Goal: Task Accomplishment & Management: Manage account settings

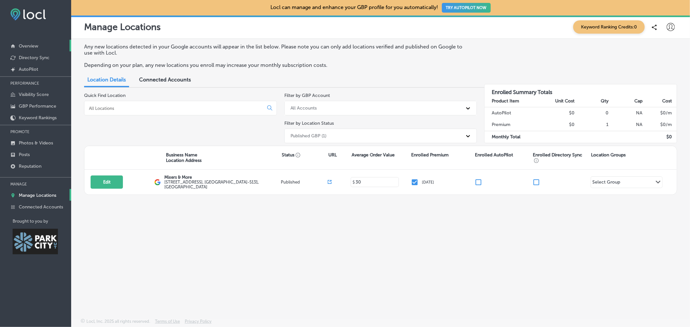
click at [27, 44] on p "Overview" at bounding box center [28, 45] width 19 height 5
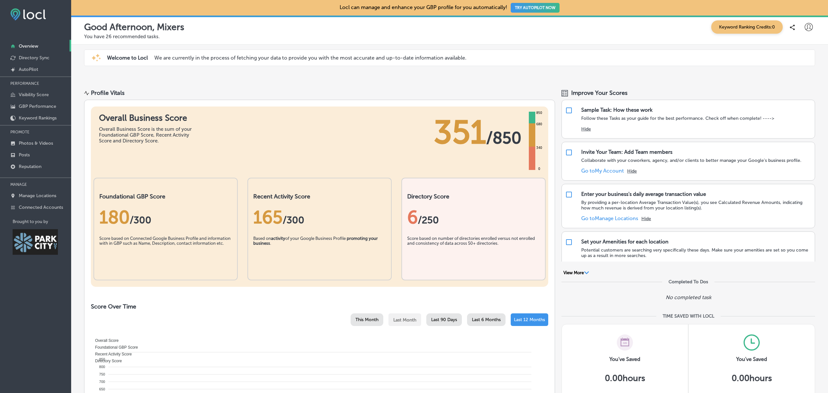
drag, startPoint x: 675, startPoint y: 1, endPoint x: 601, endPoint y: 41, distance: 84.3
click at [601, 41] on div "Good Afternoon, Mixers Keyword Ranking Credits: 0 You have 26 recommended tasks." at bounding box center [449, 30] width 757 height 29
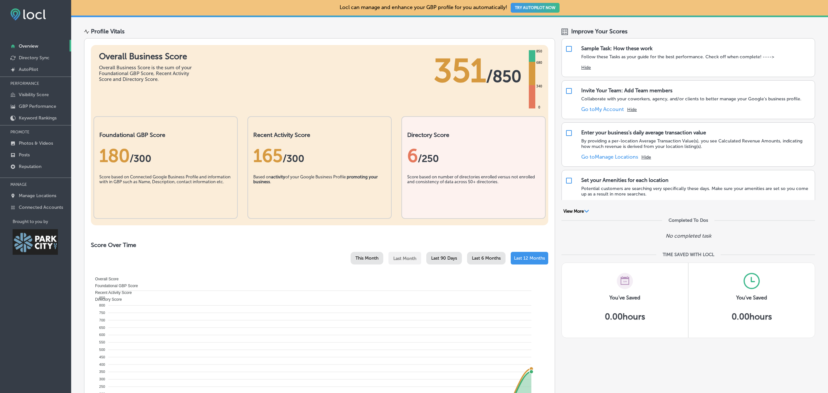
scroll to position [61, 0]
click at [31, 193] on p "Manage Locations" at bounding box center [38, 195] width 38 height 5
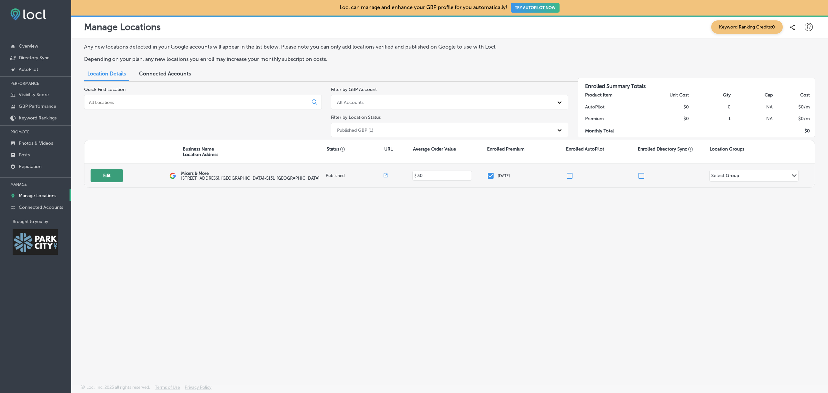
click at [110, 179] on button "Edit" at bounding box center [107, 175] width 32 height 13
select select "US"
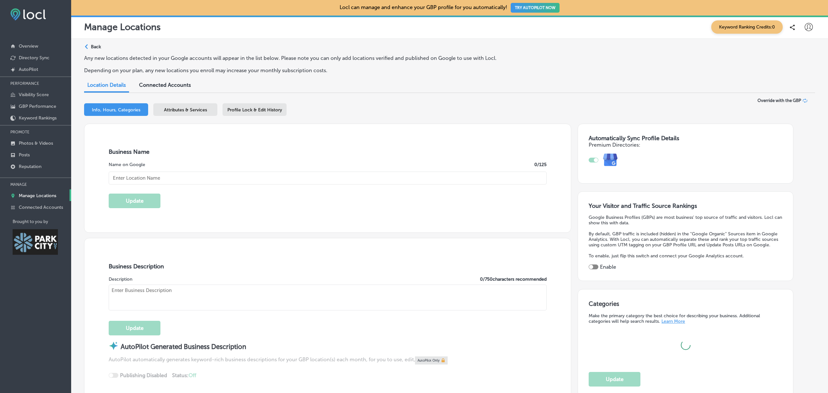
type input "Mixers & More"
type input "136 Heber Ave"
type input "Suite 101"
type input "Park City"
type input "84060-5131"
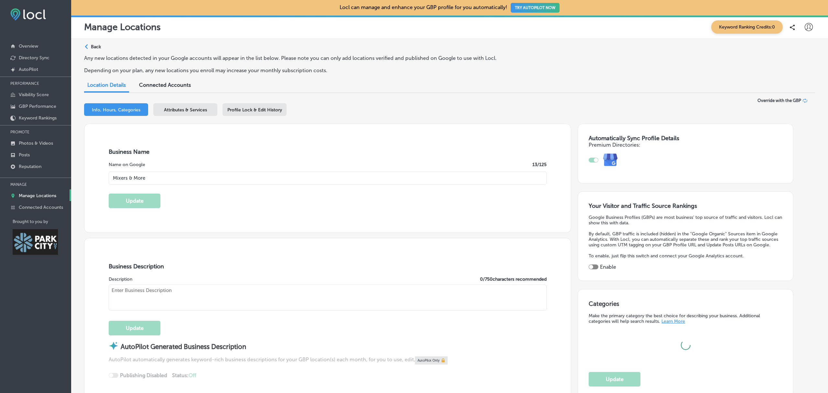
type input "US"
type input "http://mixersandmore.cloveronline.com/"
type input "30"
type textarea "We’re a women-owned boutique and your one-stop shop for all things sipping—with…"
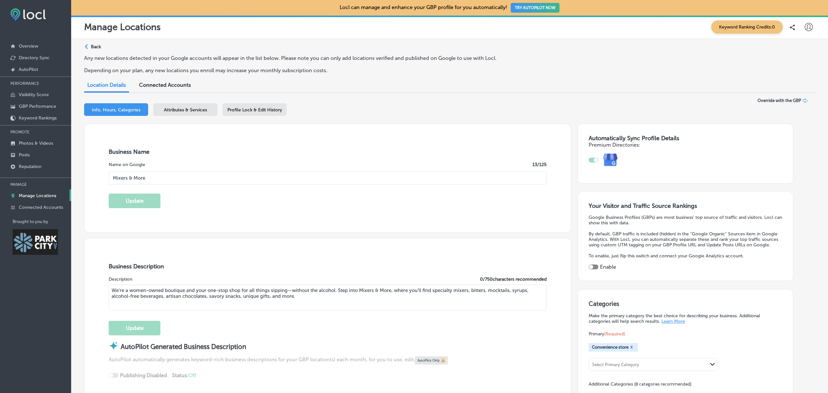
type input "+1 385 479 5617"
click at [37, 41] on link "Overview" at bounding box center [35, 46] width 71 height 12
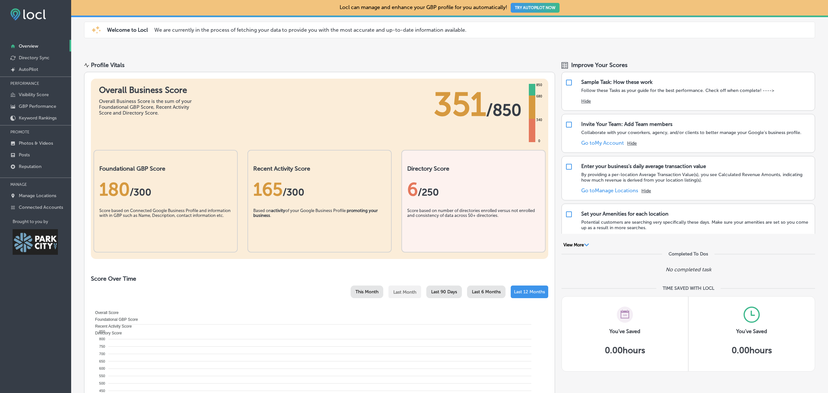
scroll to position [28, 0]
click at [45, 195] on p "Manage Locations" at bounding box center [38, 195] width 38 height 5
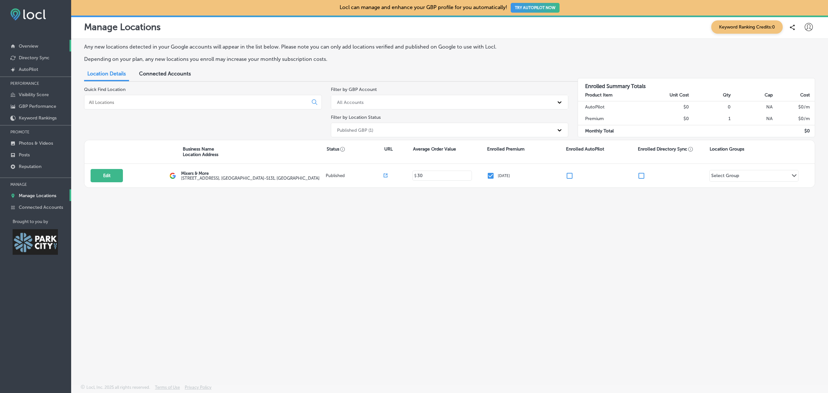
click at [29, 47] on p "Overview" at bounding box center [28, 45] width 19 height 5
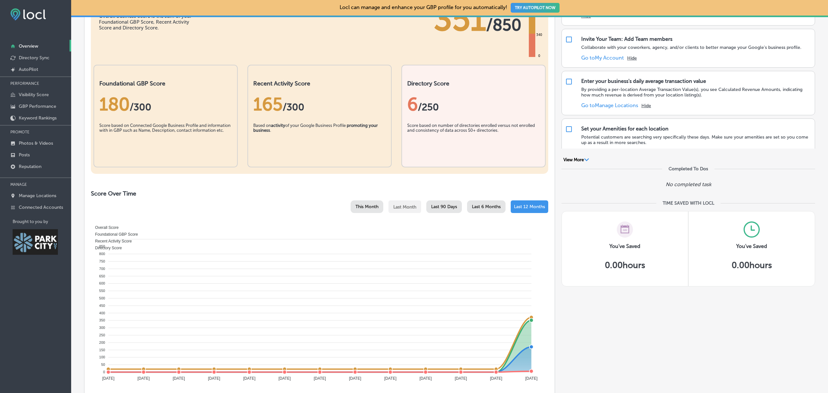
scroll to position [35, 0]
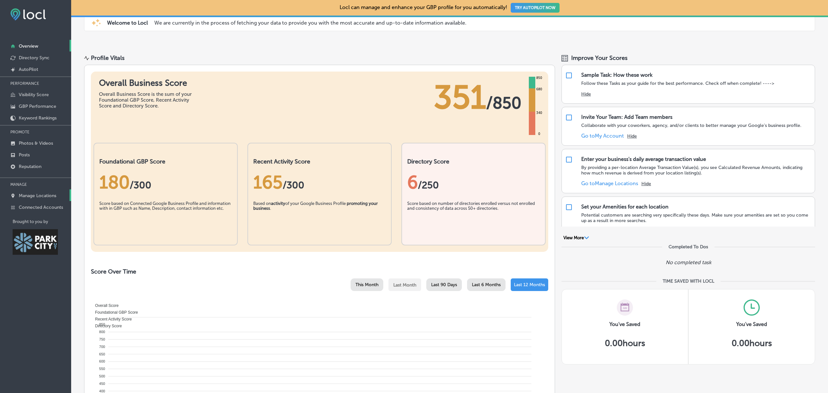
click at [29, 195] on p "Manage Locations" at bounding box center [38, 195] width 38 height 5
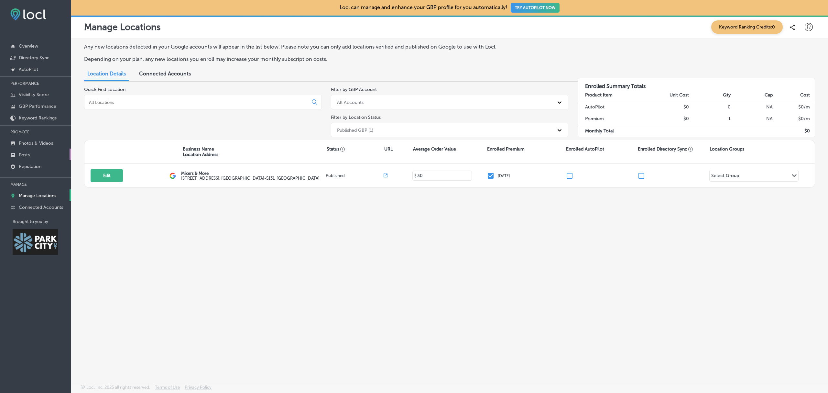
click at [38, 154] on link "Posts" at bounding box center [35, 154] width 71 height 12
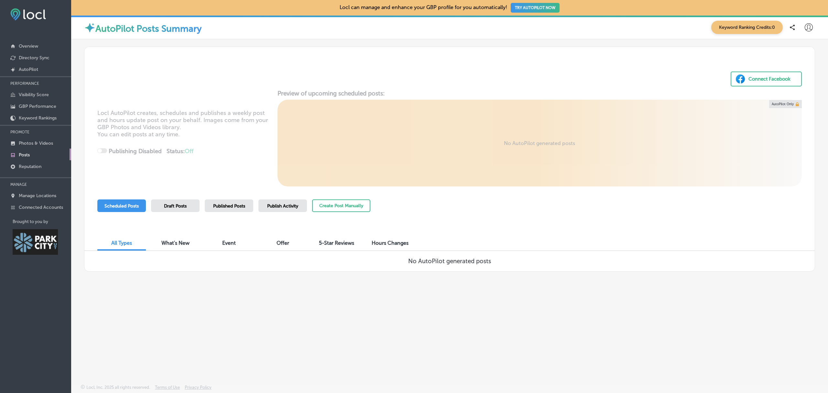
click at [233, 208] on span "Published Posts" at bounding box center [229, 205] width 32 height 5
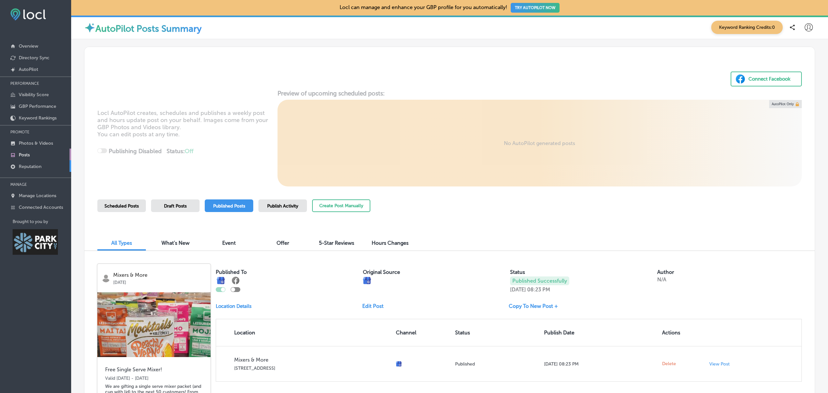
click at [38, 170] on link "Reputation" at bounding box center [35, 166] width 71 height 12
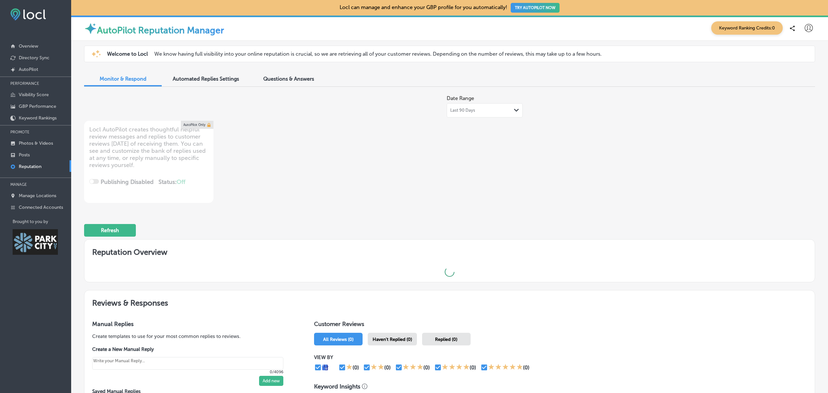
type textarea "x"
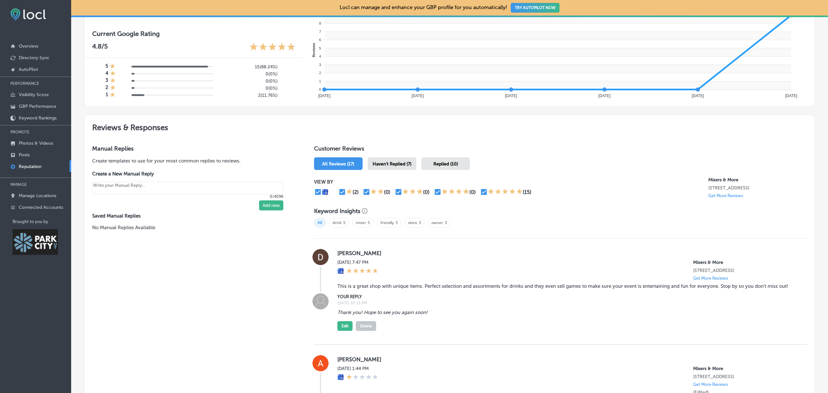
scroll to position [280, 0]
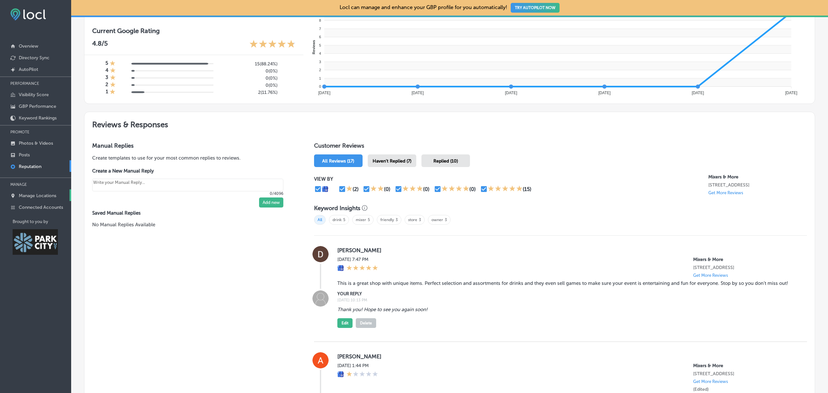
click at [35, 195] on p "Manage Locations" at bounding box center [38, 195] width 38 height 5
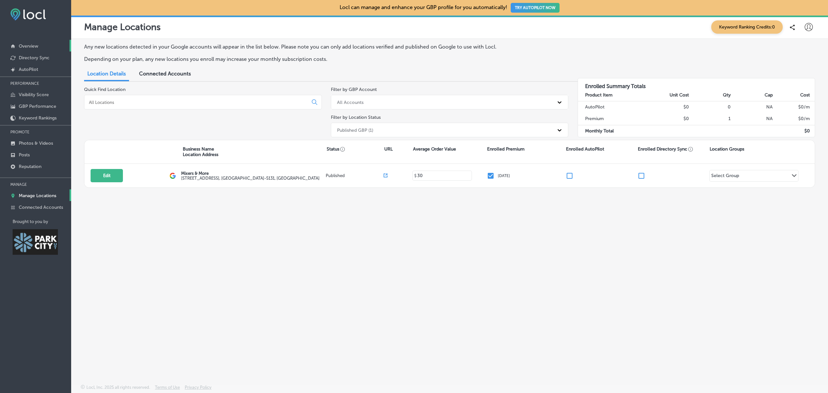
click at [39, 47] on link "Overview" at bounding box center [35, 46] width 71 height 12
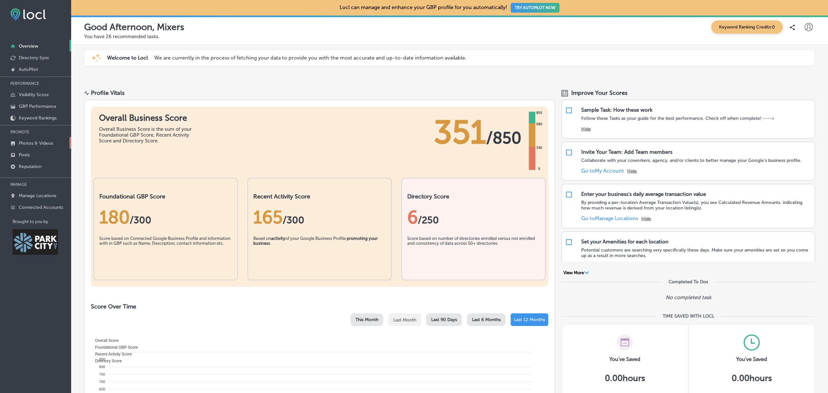
click at [38, 145] on p "Photos & Videos" at bounding box center [36, 142] width 34 height 5
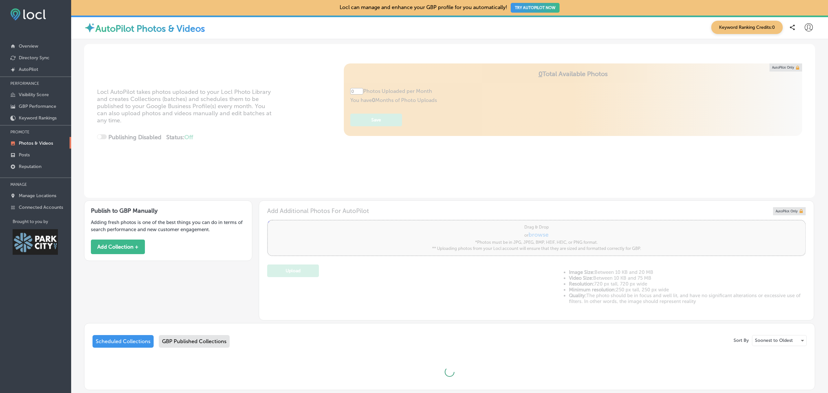
type input "5"
click at [192, 327] on div "GBP Published Collections" at bounding box center [194, 341] width 71 height 13
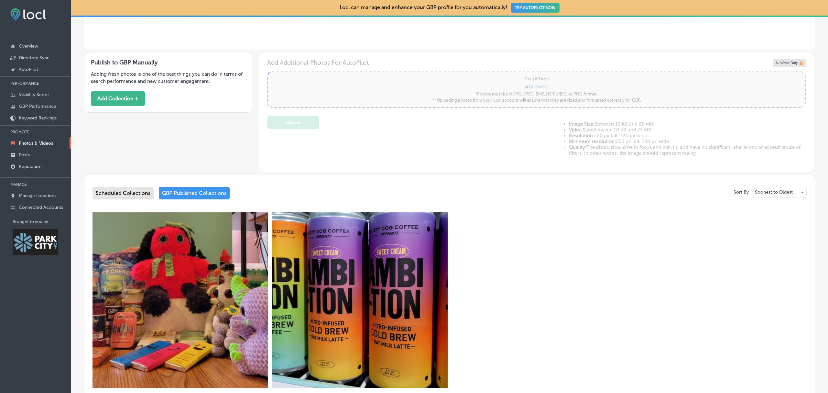
scroll to position [256, 0]
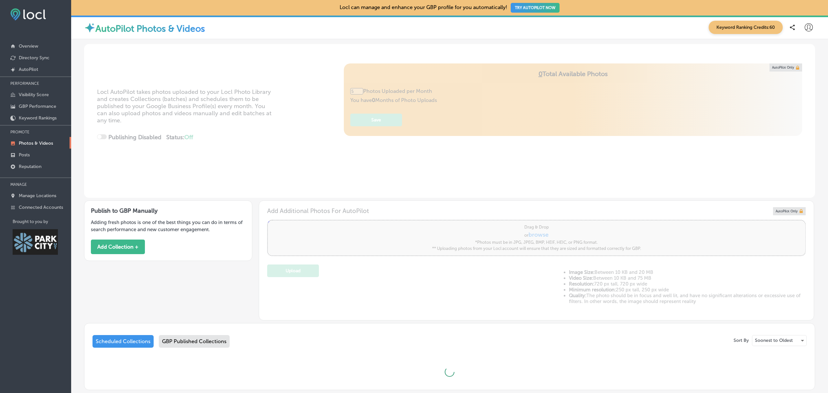
type input "0"
click at [21, 157] on p "Posts" at bounding box center [24, 154] width 11 height 5
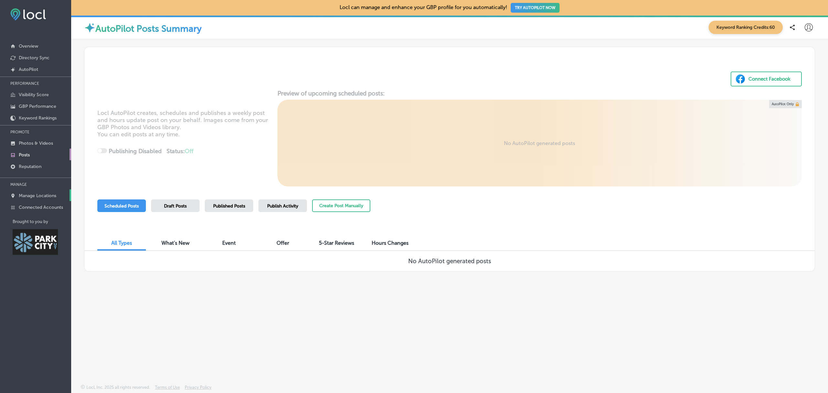
click at [34, 196] on p "Manage Locations" at bounding box center [38, 195] width 38 height 5
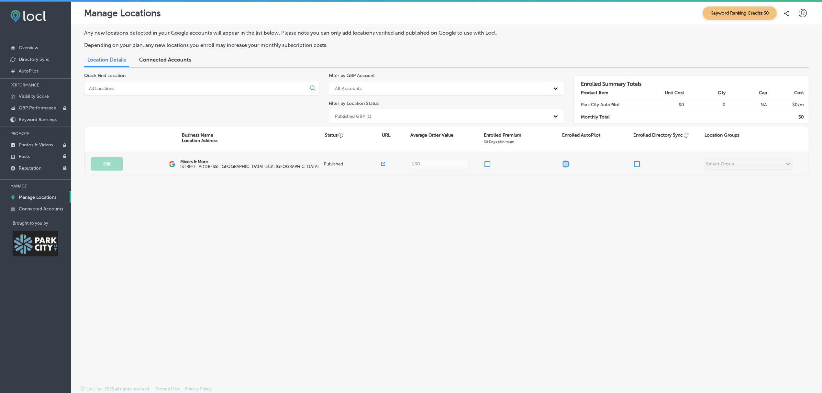
click at [567, 162] on input "checkbox" at bounding box center [566, 164] width 8 height 8
checkbox input "false"
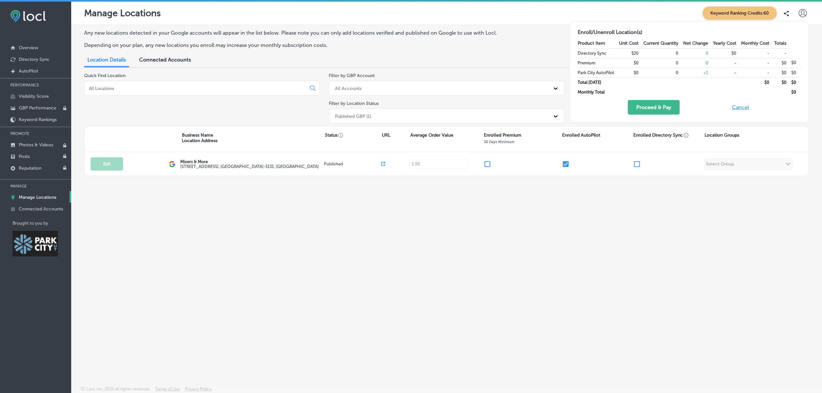
click at [585, 234] on div "Any new locations detected in your Google accounts will appear in the list belo…" at bounding box center [446, 190] width 751 height 330
click at [43, 208] on p "Connected Accounts" at bounding box center [41, 208] width 44 height 5
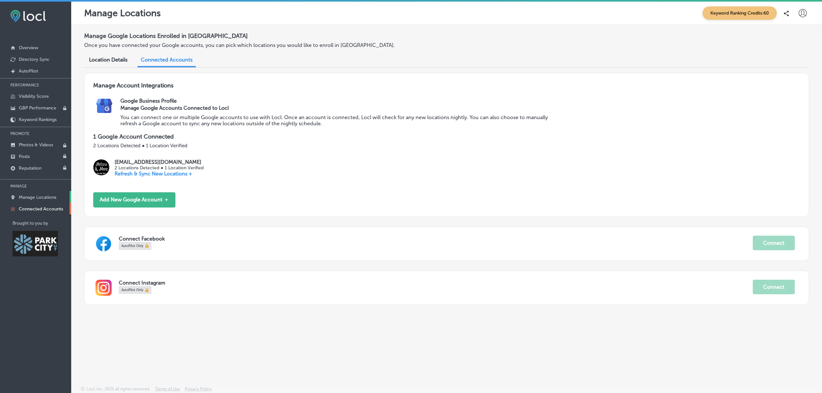
click at [40, 196] on p "Manage Locations" at bounding box center [38, 196] width 38 height 5
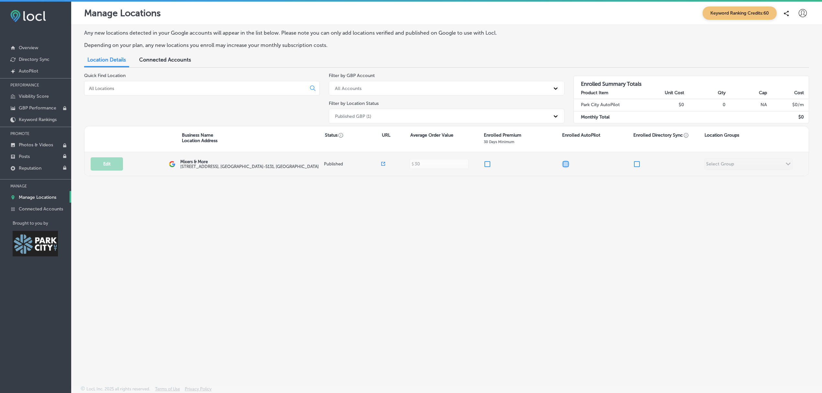
click at [565, 163] on input "checkbox" at bounding box center [566, 164] width 8 height 8
checkbox input "false"
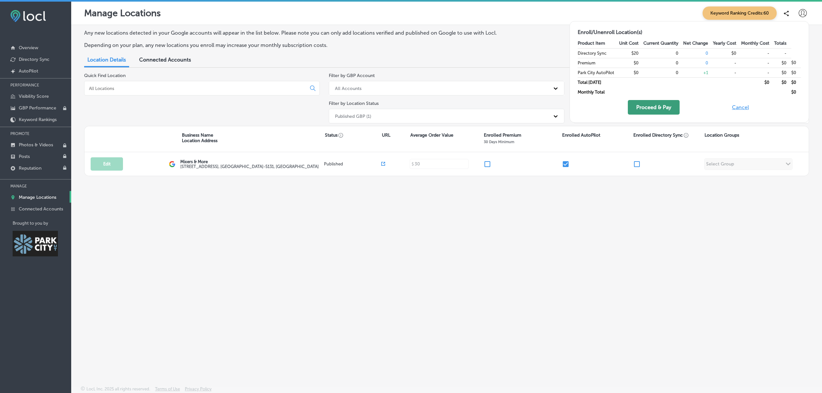
click at [662, 106] on button "Proceed & Pay" at bounding box center [654, 107] width 52 height 15
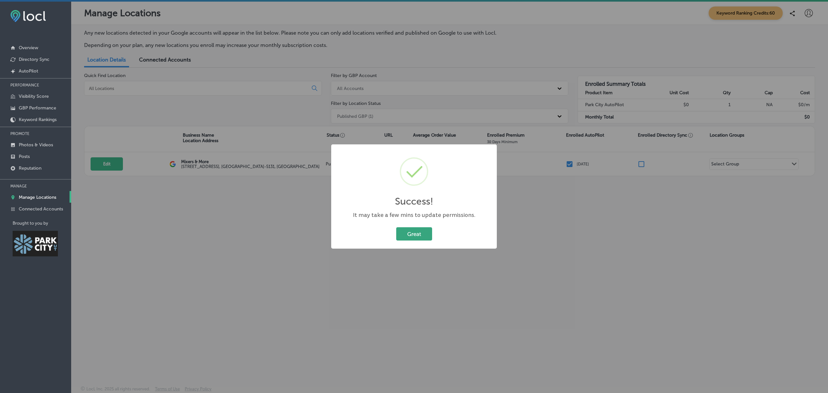
click at [415, 237] on button "Great" at bounding box center [414, 233] width 36 height 13
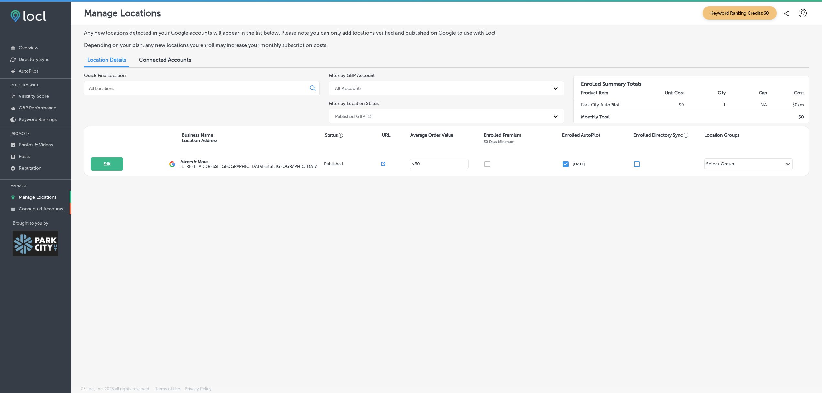
click at [47, 210] on p "Connected Accounts" at bounding box center [41, 208] width 44 height 5
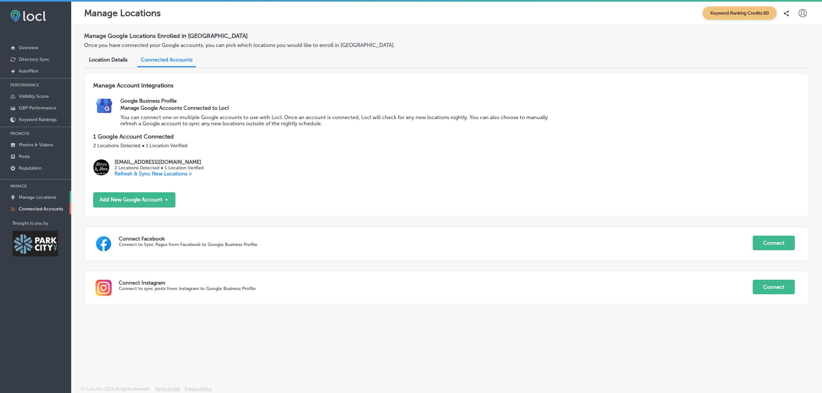
click at [43, 195] on p "Manage Locations" at bounding box center [38, 196] width 38 height 5
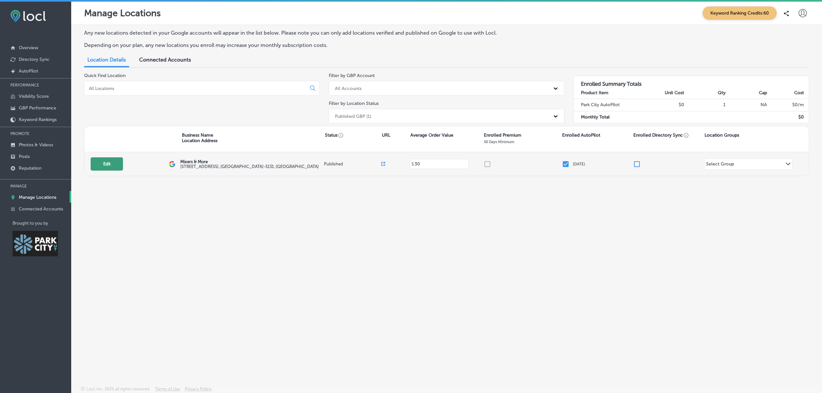
click at [119, 168] on button "Edit" at bounding box center [107, 163] width 32 height 13
select select "US"
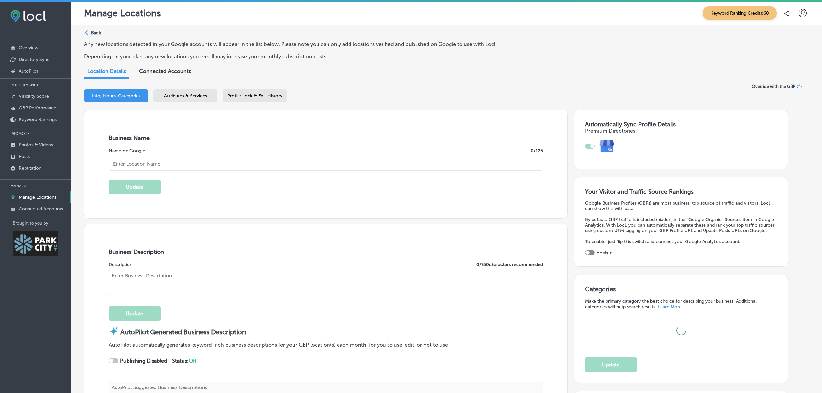
type input "Mixers & More"
type textarea "Mixers & More redefines the convenience store experience by offering thoughtful…"
type input "http://mixersandmore.cloveronline.com/"
type input "+1 385 479 5617"
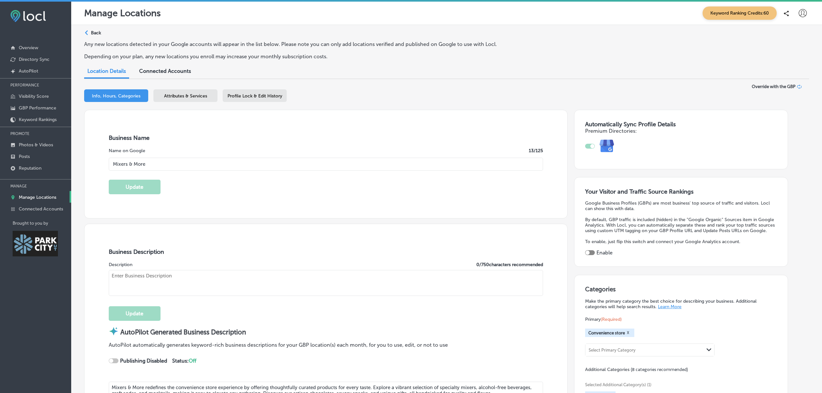
type input "30"
checkbox input "true"
type textarea "We’re a women-owned boutique and your one-stop shop for all things sipping—with…"
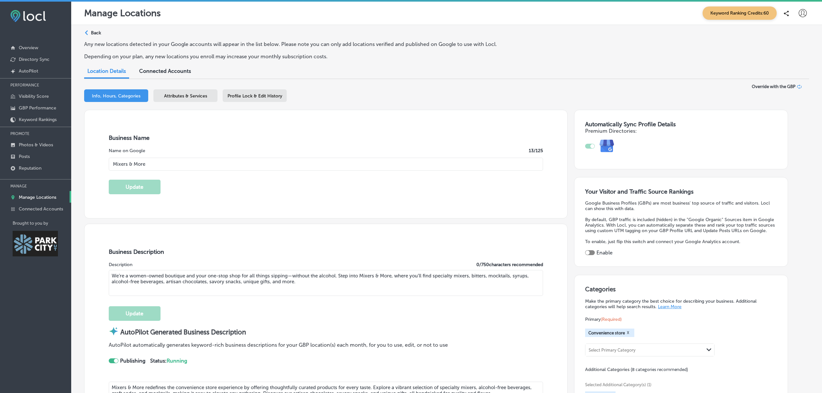
type input "136 Heber Ave"
type input "Suite 101"
type input "Park City"
type input "84060-5131"
type input "US"
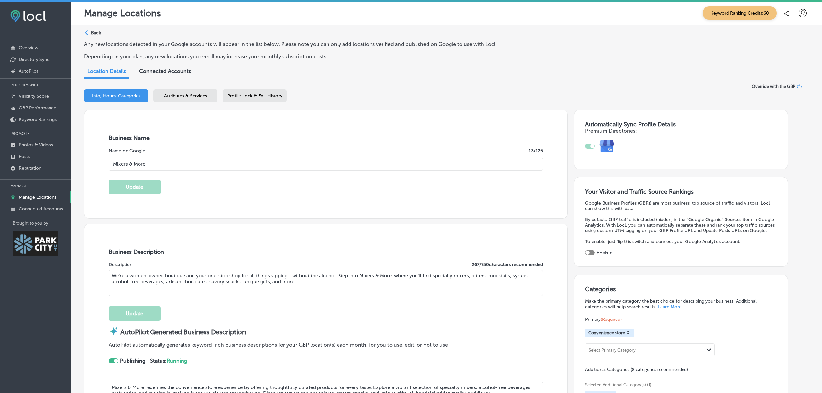
click at [41, 196] on p "Manage Locations" at bounding box center [38, 196] width 38 height 5
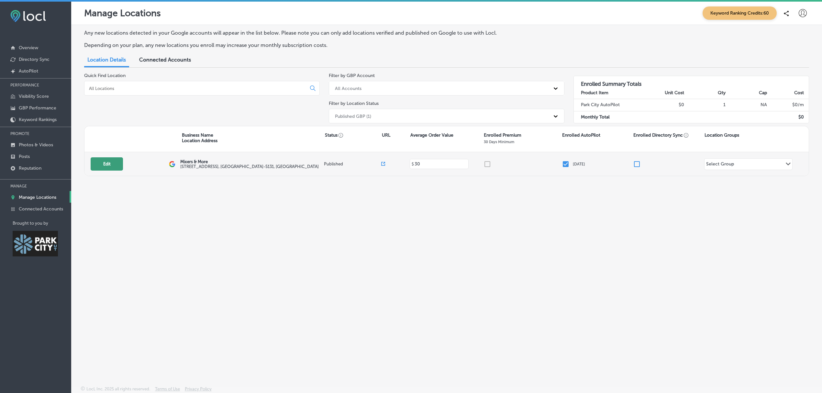
click at [120, 166] on button "Edit" at bounding box center [107, 163] width 32 height 13
select select "US"
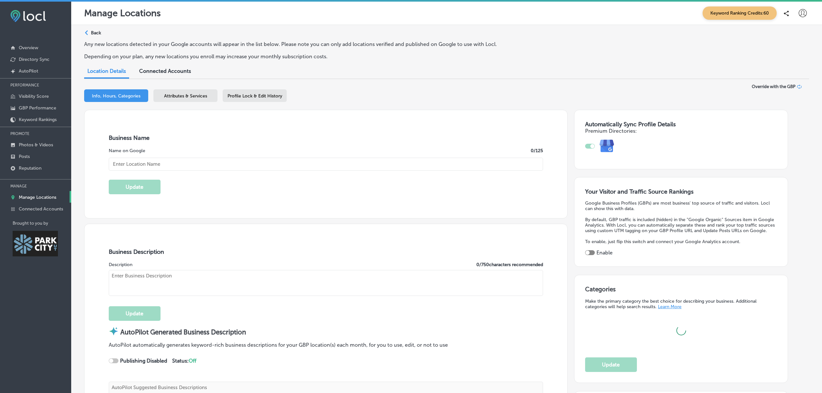
type input "Mixers & More"
type textarea "Mixers & More redefines the convenience store experience by offering thoughtful…"
type input "136 Heber Ave"
type input "Suite 101"
type input "Park City"
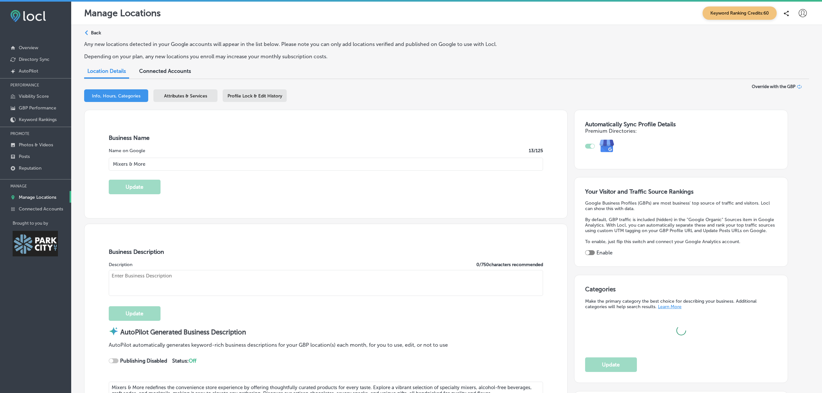
type input "84060-5131"
type input "US"
checkbox input "true"
type input "http://mixersandmore.cloveronline.com/"
type input "30"
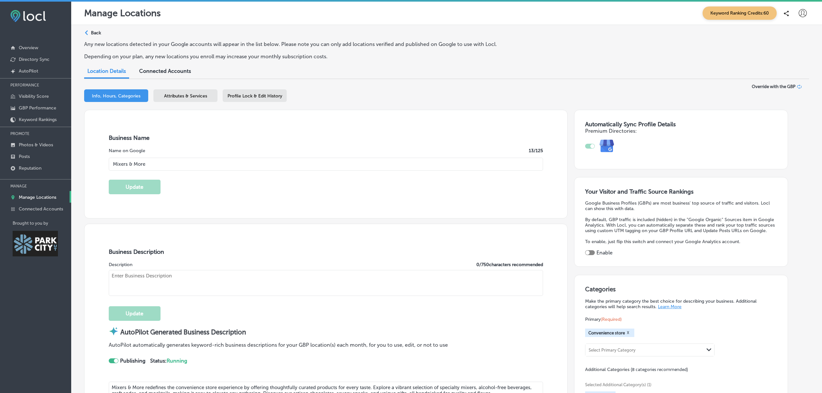
type textarea "We’re a women-owned boutique and your one-stop shop for all things sipping—with…"
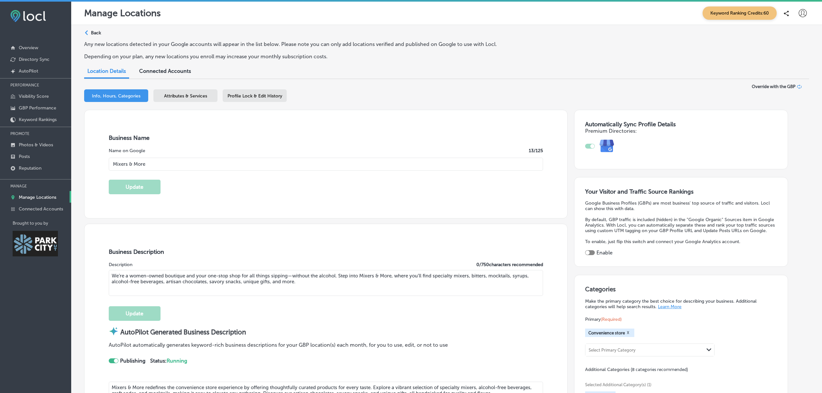
type input "+1 385 479 5617"
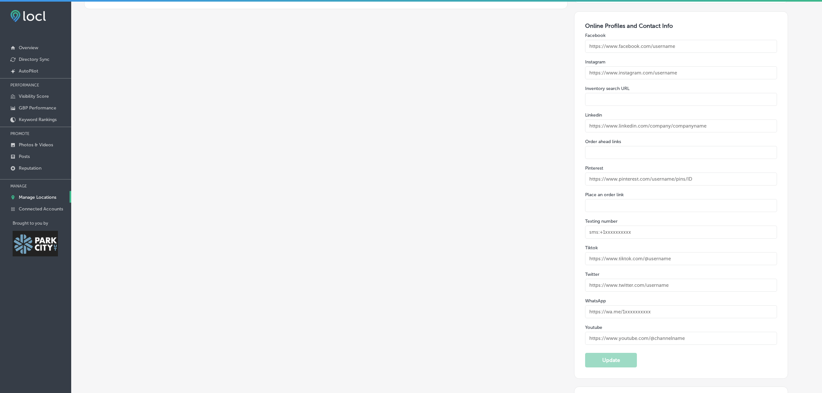
scroll to position [969, 0]
click at [620, 211] on input "text" at bounding box center [681, 204] width 192 height 13
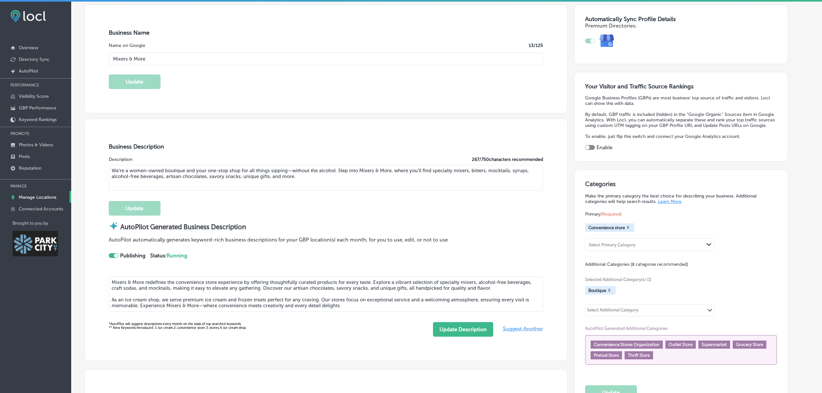
scroll to position [0, 0]
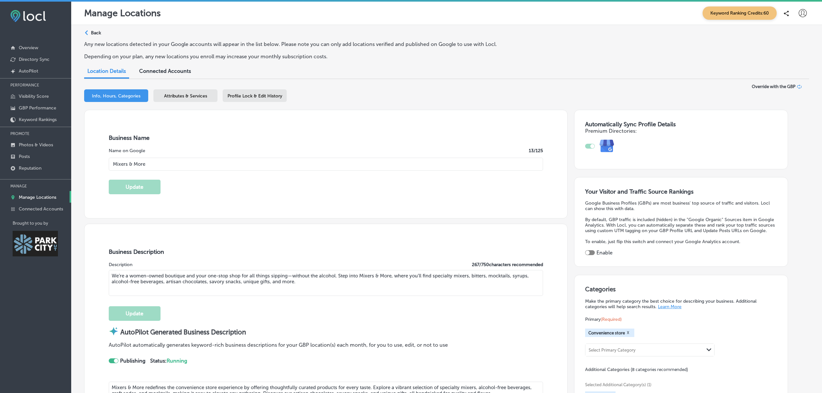
click at [191, 95] on span "Attributes & Services" at bounding box center [185, 95] width 43 height 5
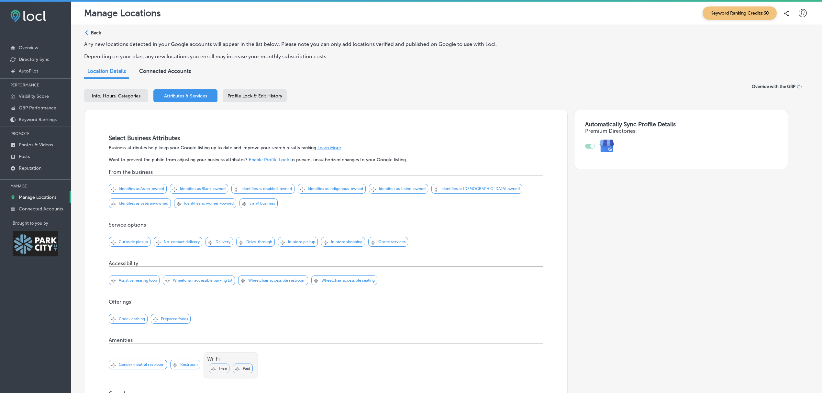
click at [54, 328] on div "iconmonstr-menu-thin copy Created with Sketch. Overview Directory Sync Created …" at bounding box center [35, 198] width 71 height 393
click at [48, 199] on p "Manage Locations" at bounding box center [38, 196] width 38 height 5
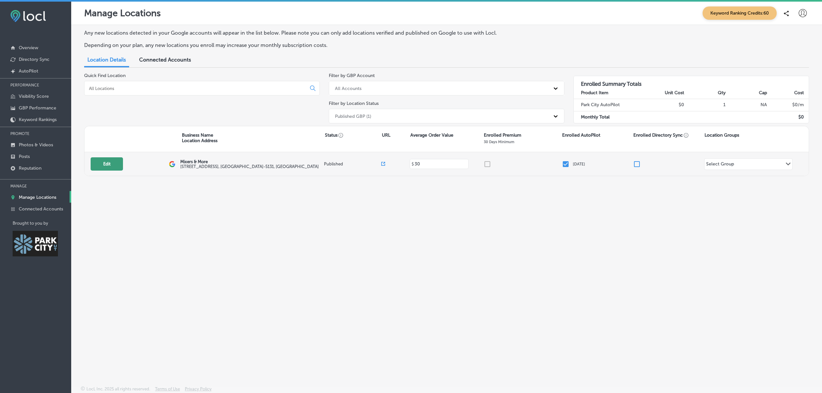
click at [101, 166] on button "Edit" at bounding box center [107, 163] width 32 height 13
select select "US"
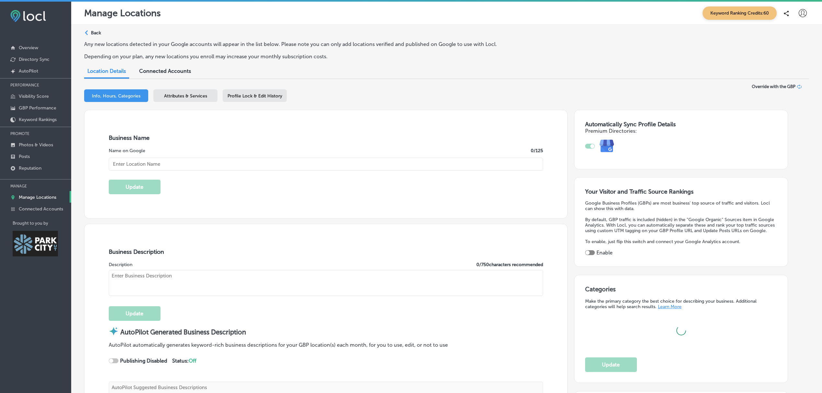
type input "Mixers & More"
type textarea "Mixers & More redefines the convenience store experience by offering thoughtful…"
type input "136 Heber Ave"
type input "Suite 101"
type input "Park City"
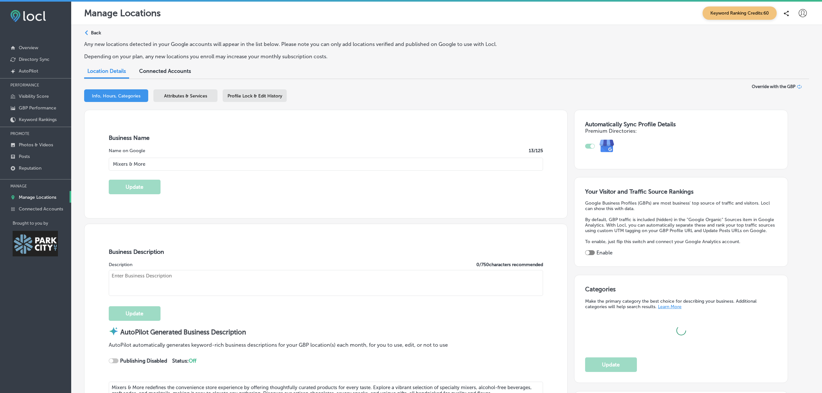
type input "84060-5131"
type input "US"
type input "http://mixersandmore.cloveronline.com/"
type input "30"
checkbox input "true"
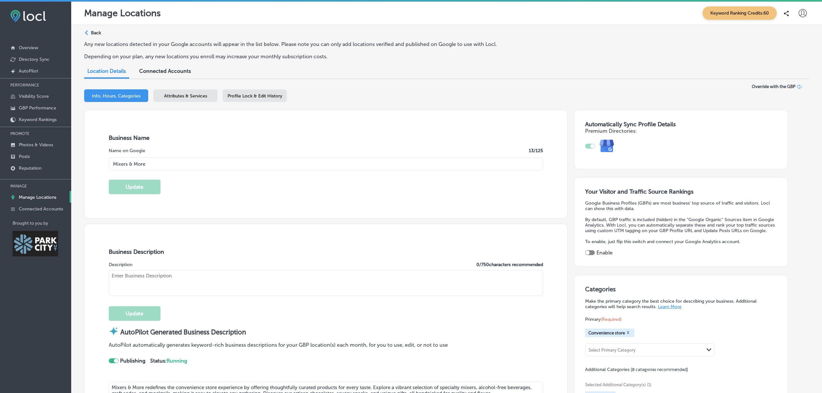
type textarea "We’re a women-owned boutique and your one-stop shop for all things sipping—with…"
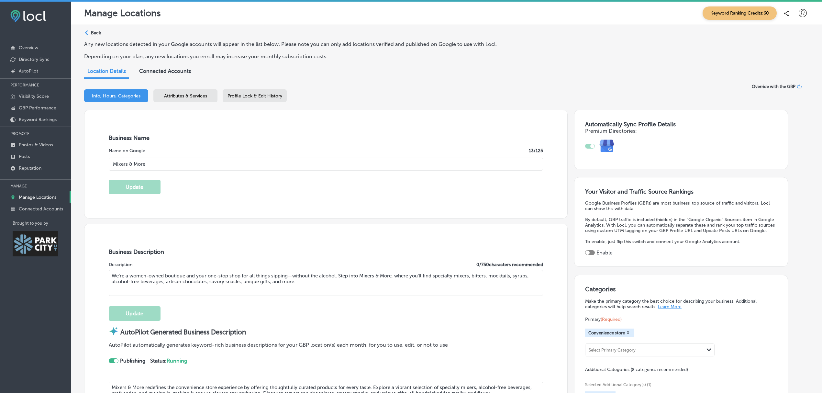
type input "+1 385 479 5617"
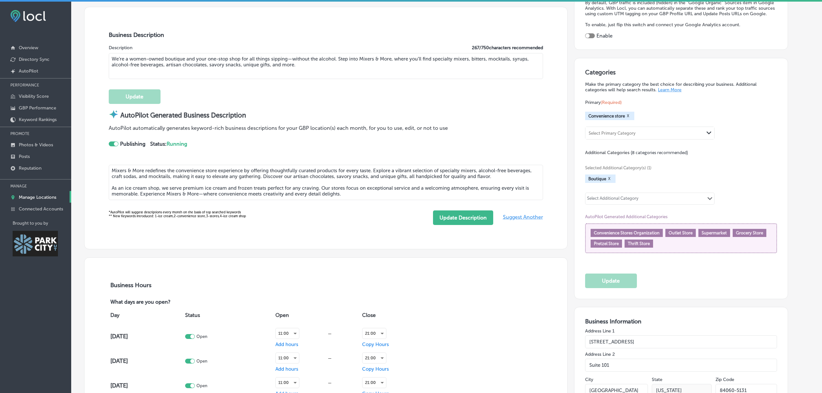
scroll to position [217, 0]
click at [39, 305] on div "iconmonstr-menu-thin copy Created with Sketch. Overview Directory Sync Created …" at bounding box center [35, 198] width 71 height 393
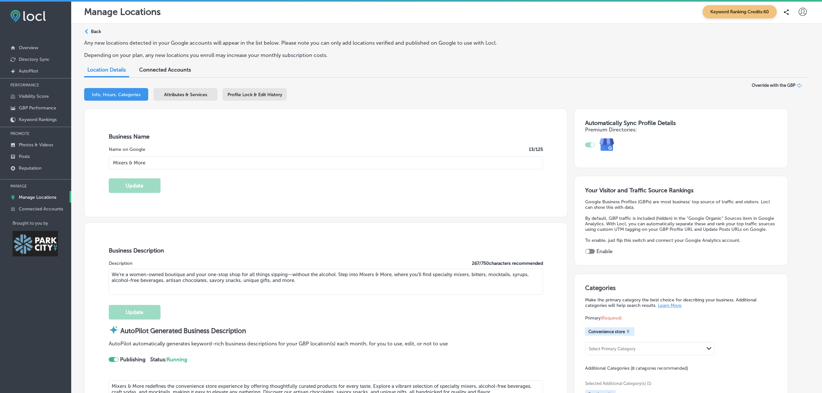
scroll to position [0, 0]
click at [176, 95] on span "Attributes & Services" at bounding box center [185, 95] width 43 height 5
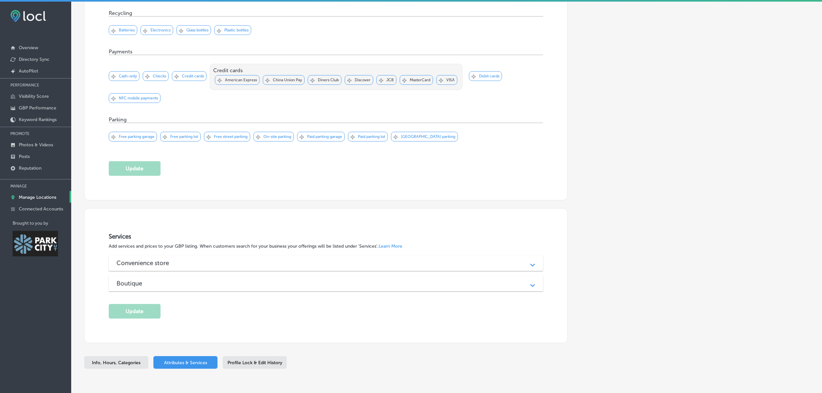
scroll to position [485, 0]
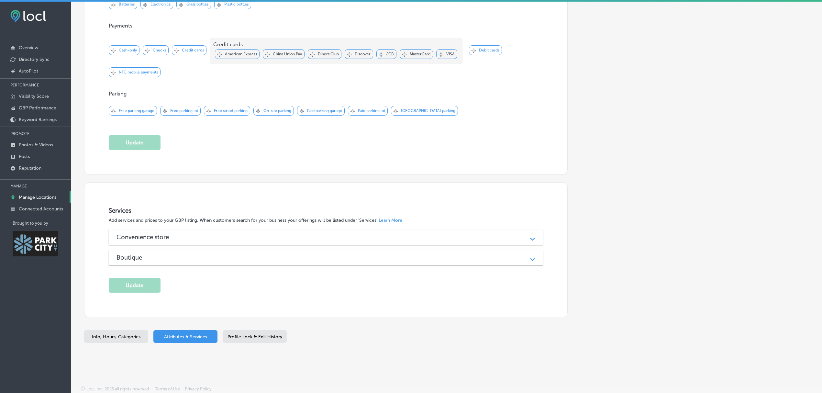
click at [474, 239] on div "Convenience store" at bounding box center [325, 236] width 419 height 7
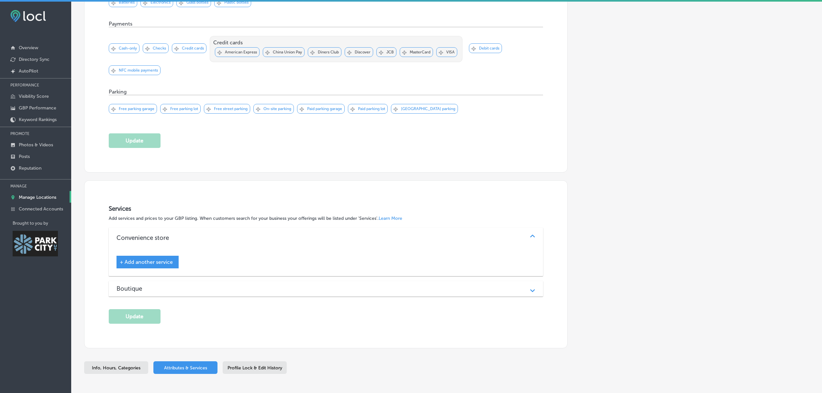
click at [164, 264] on span "+ Add another service" at bounding box center [146, 262] width 53 height 6
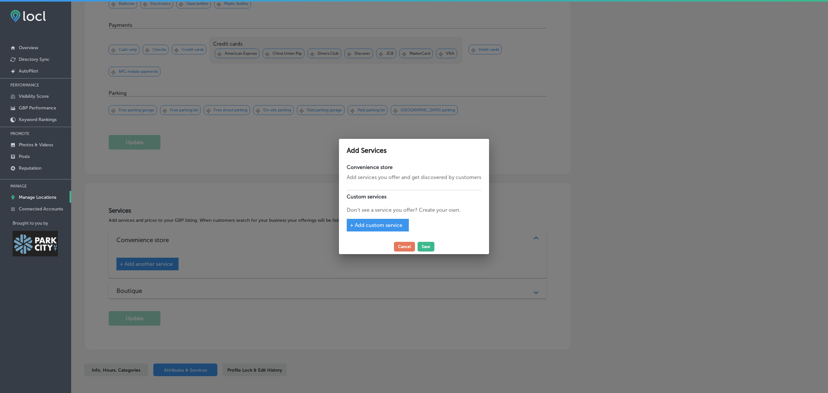
click at [608, 180] on div at bounding box center [414, 196] width 828 height 393
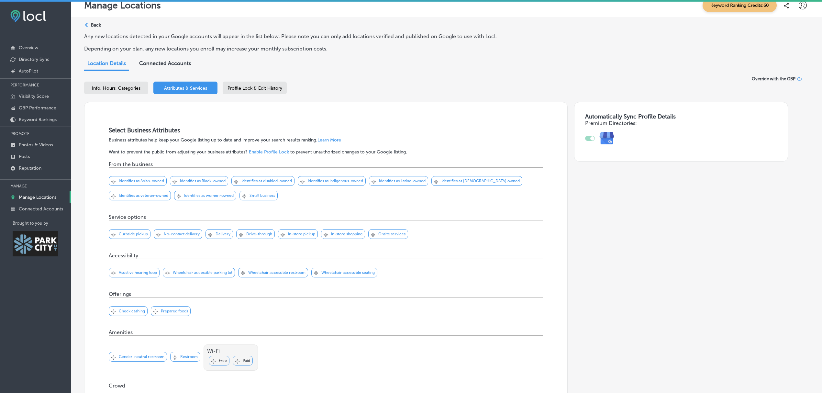
scroll to position [0, 0]
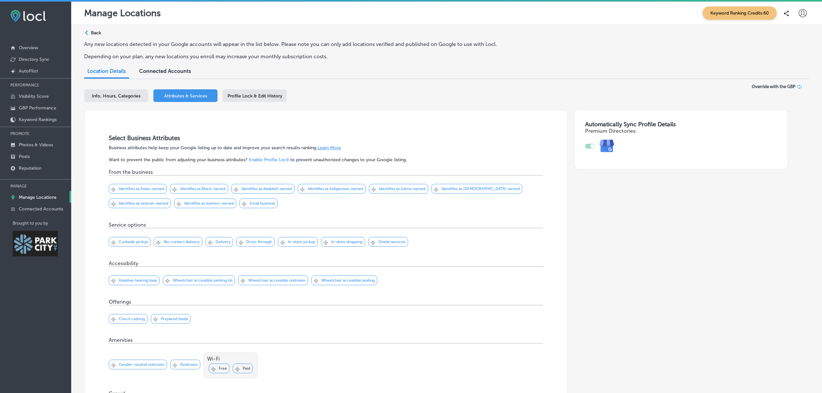
click at [100, 93] on span "Info, Hours, Categories" at bounding box center [116, 95] width 49 height 5
select select "US"
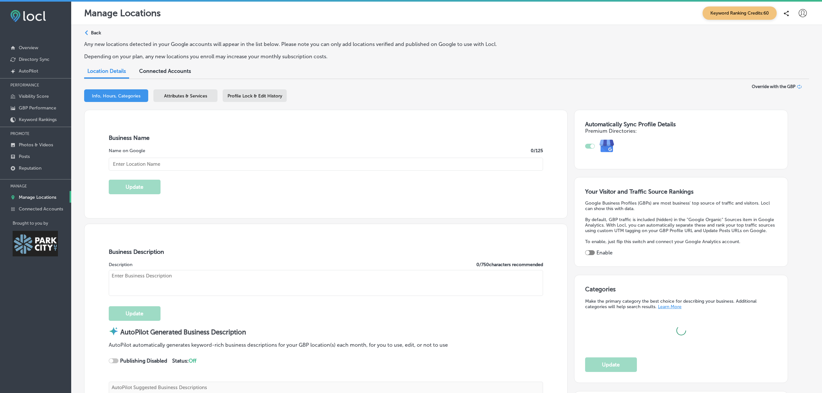
type input "Mixers & More"
type textarea "Mixers & More redefines the convenience store experience by offering thoughtful…"
type input "136 Heber Ave"
type input "Suite 101"
type input "Park City"
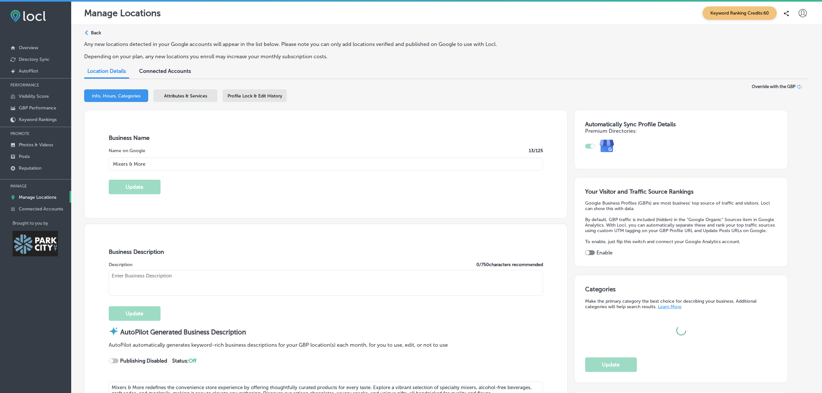
type input "84060-5131"
type input "US"
type input "http://mixersandmore.cloveronline.com/"
type input "30"
checkbox input "true"
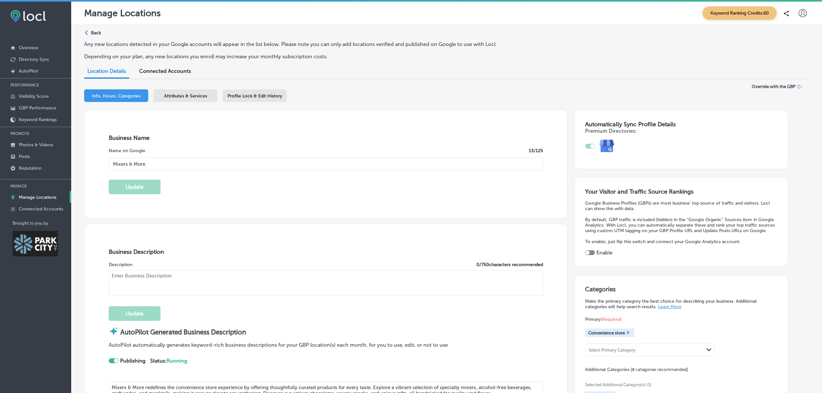
type textarea "We’re a women-owned boutique and your one-stop shop for all things sipping—with…"
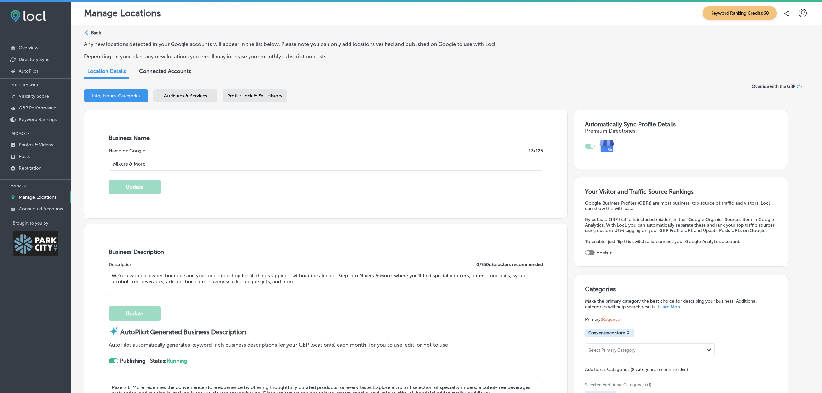
type input "+1 385 479 5617"
click at [186, 94] on span "Attributes & Services" at bounding box center [185, 95] width 43 height 5
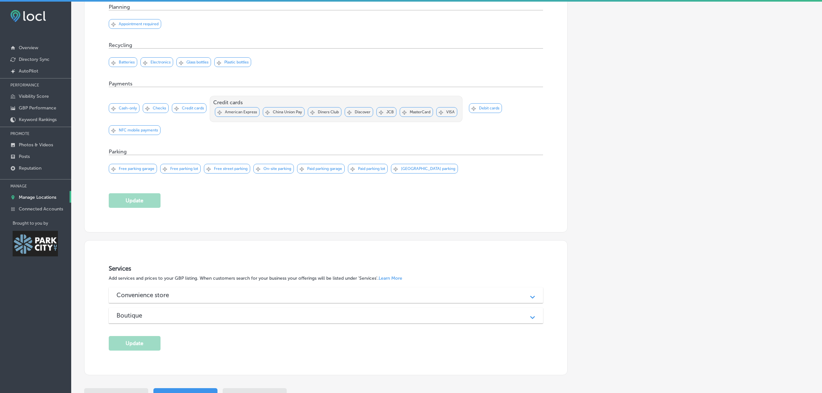
scroll to position [485, 0]
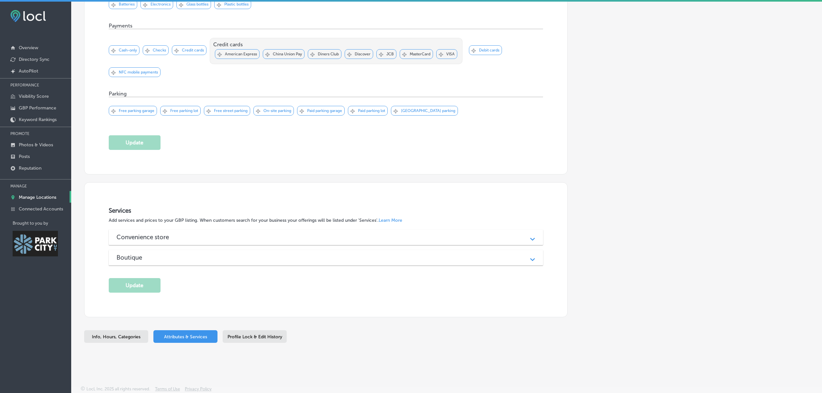
click at [244, 241] on div "Convenience store Path Created with Sketch." at bounding box center [326, 237] width 434 height 16
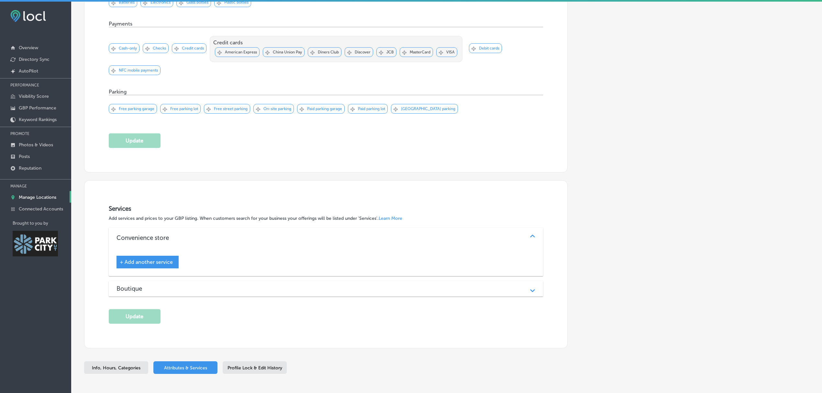
click at [155, 267] on div "+ Add another service" at bounding box center [147, 262] width 62 height 13
click at [140, 261] on span "+ Add another service" at bounding box center [146, 262] width 53 height 6
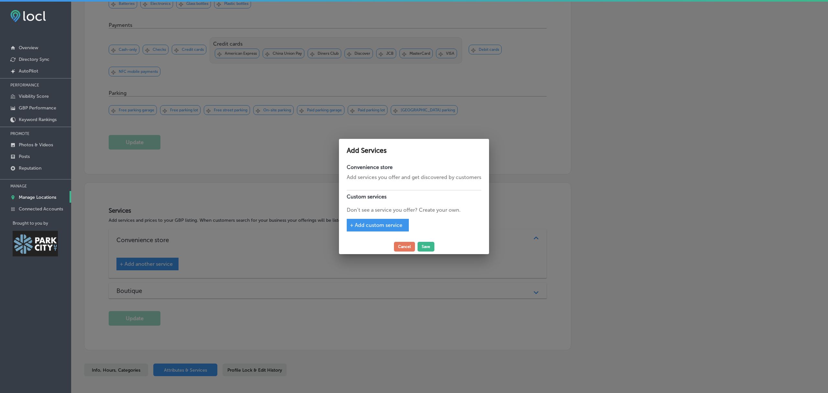
click at [554, 197] on div at bounding box center [414, 196] width 828 height 393
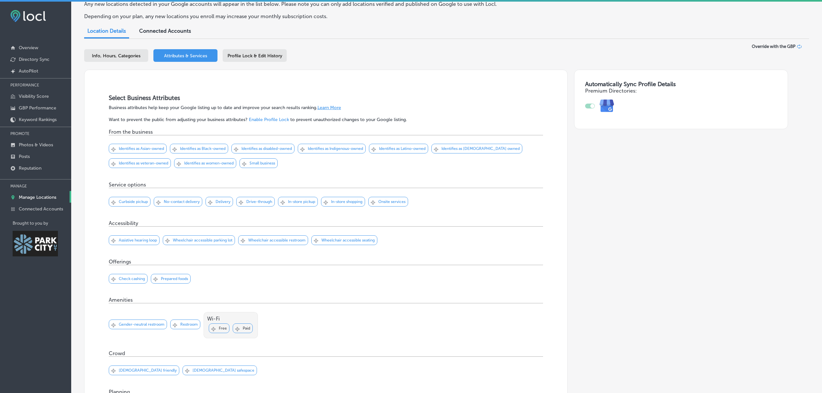
scroll to position [0, 0]
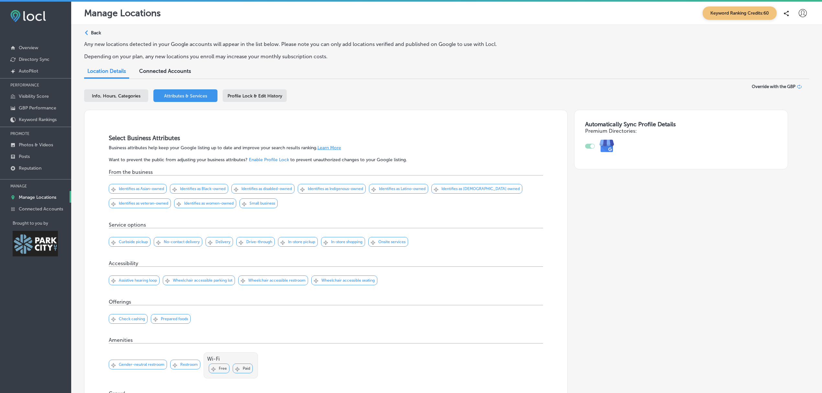
click at [798, 13] on icon at bounding box center [802, 13] width 8 height 8
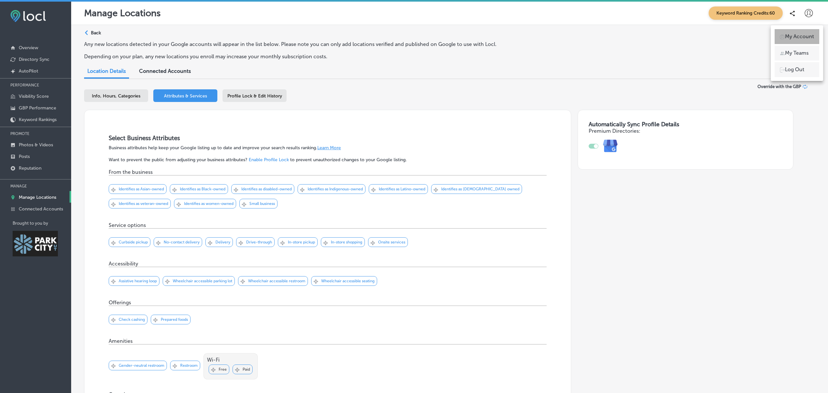
click at [794, 34] on p "My Account" at bounding box center [799, 37] width 29 height 8
select select "US"
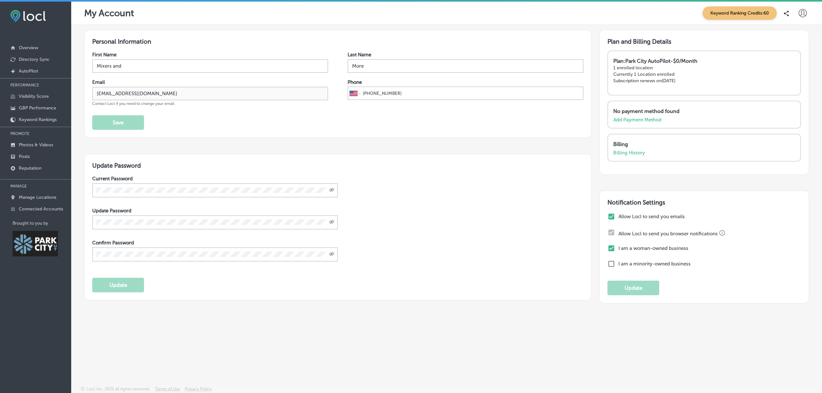
click at [645, 355] on div "Personal Information First Name Mixers and Last Name More Email mixersandmore.u…" at bounding box center [446, 190] width 751 height 330
click at [802, 15] on icon at bounding box center [802, 13] width 8 height 8
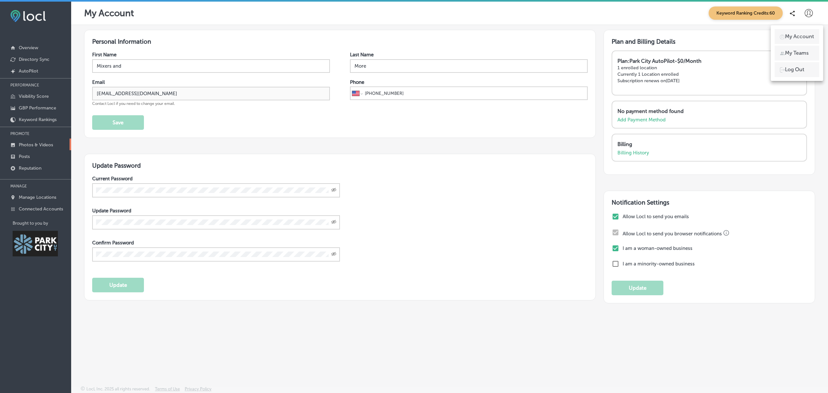
click at [48, 143] on p "Photos & Videos" at bounding box center [36, 144] width 34 height 5
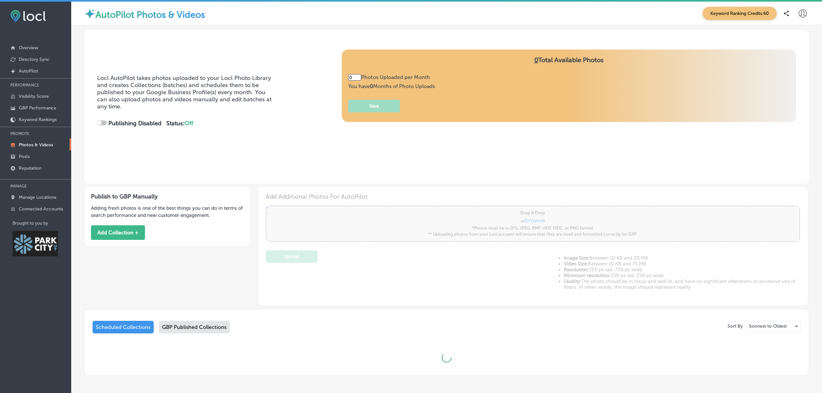
type input "5"
checkbox input "true"
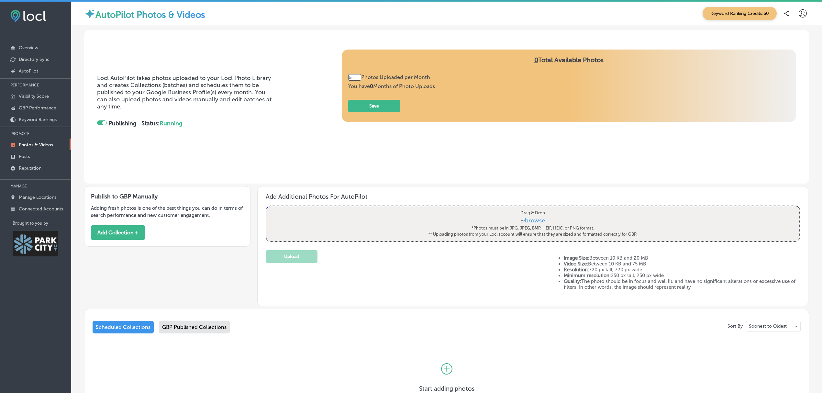
click at [182, 326] on div "GBP Published Collections" at bounding box center [194, 327] width 71 height 13
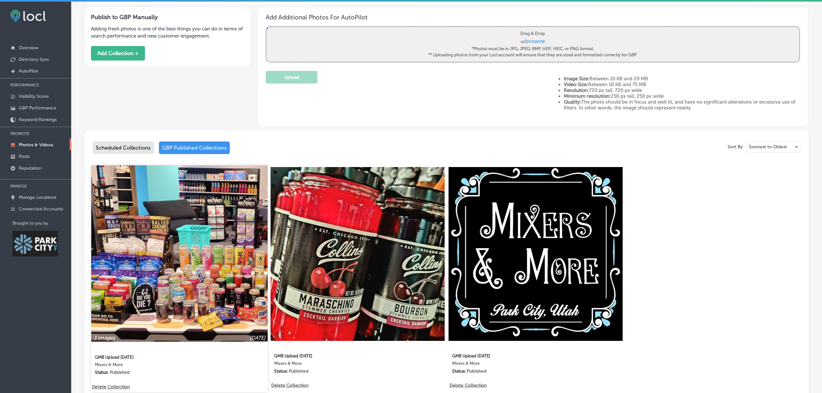
scroll to position [238, 0]
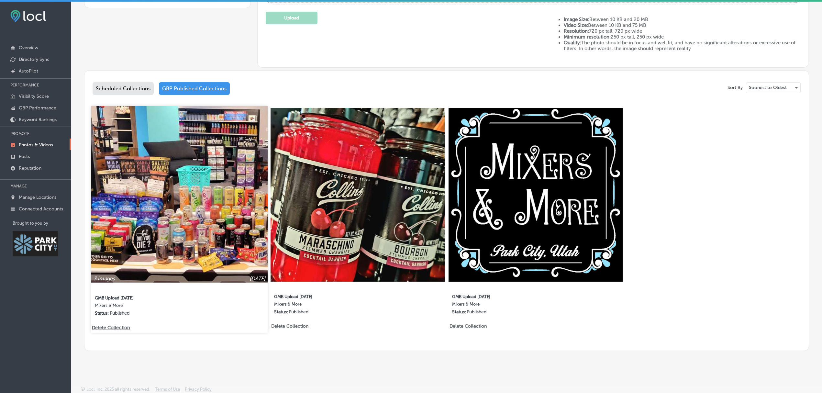
click at [184, 220] on img at bounding box center [179, 194] width 176 height 176
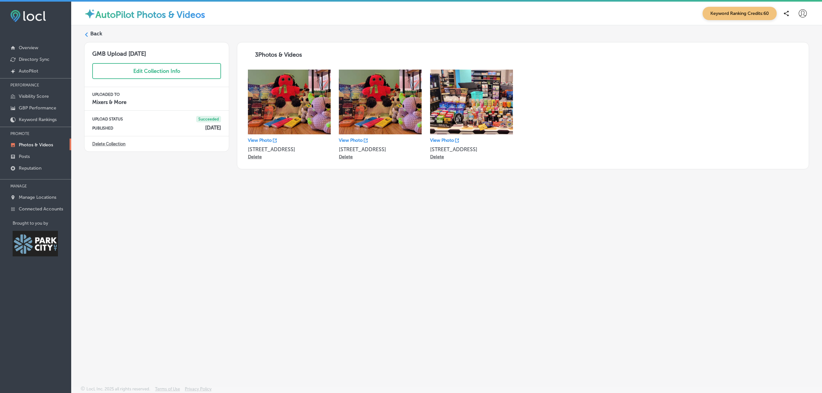
click at [94, 32] on label "Back" at bounding box center [96, 33] width 12 height 7
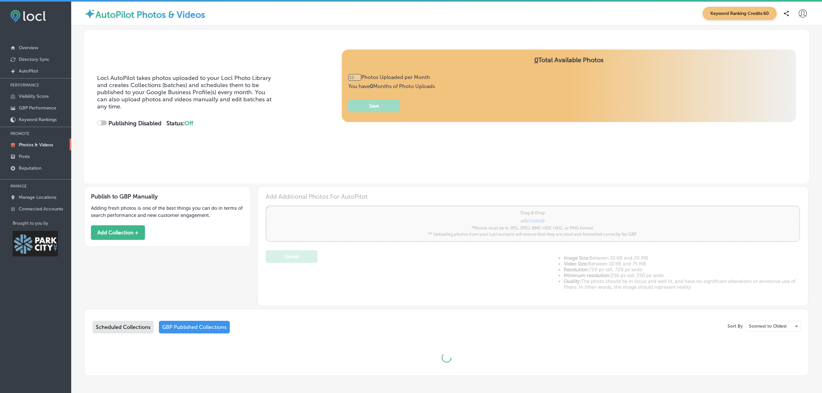
checkbox input "true"
type input "5"
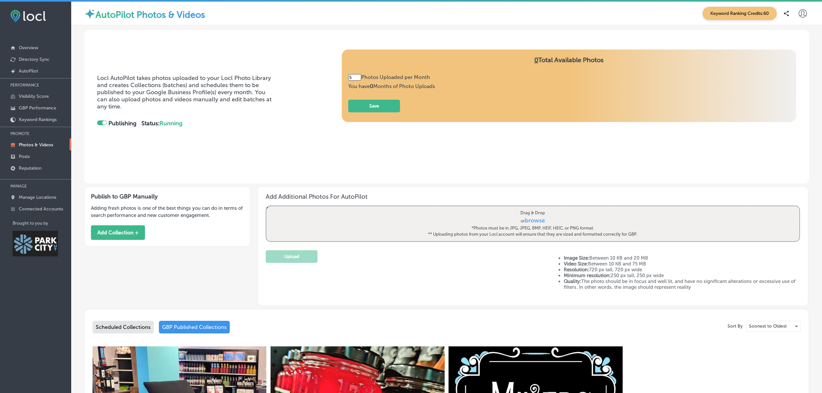
scroll to position [140, 0]
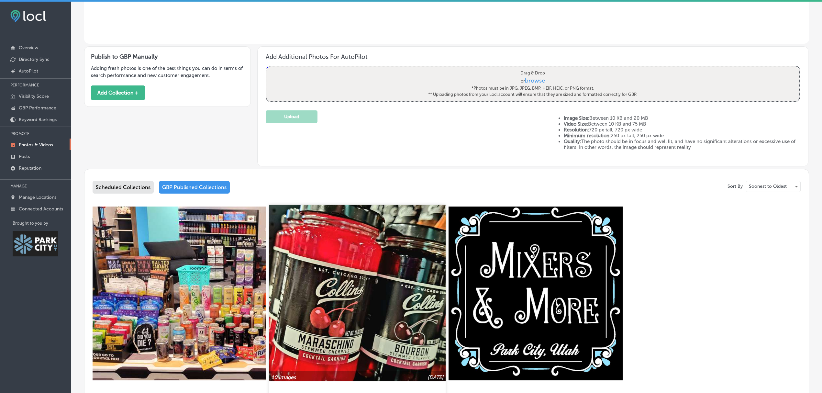
click at [376, 321] on img at bounding box center [357, 292] width 176 height 176
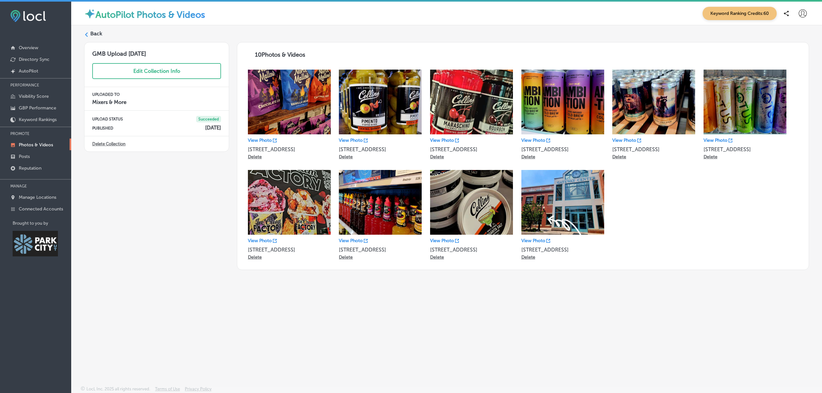
click at [97, 30] on label "Back" at bounding box center [96, 33] width 12 height 7
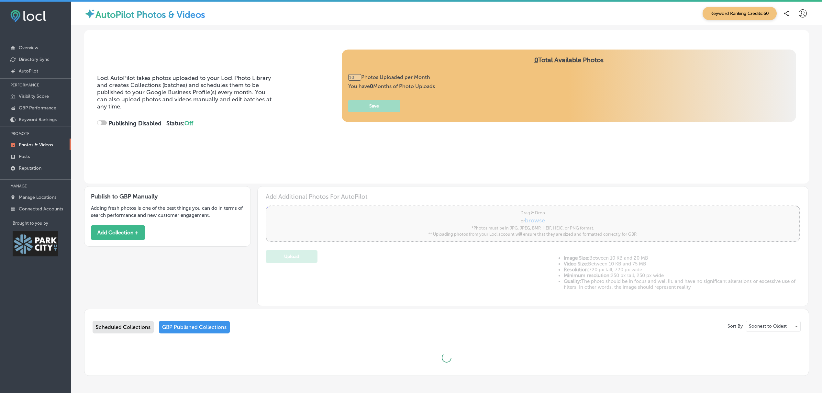
type input "5"
checkbox input "true"
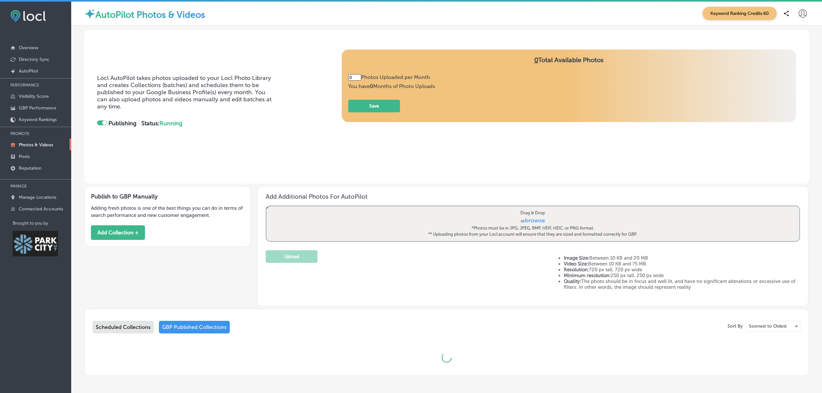
type input "5"
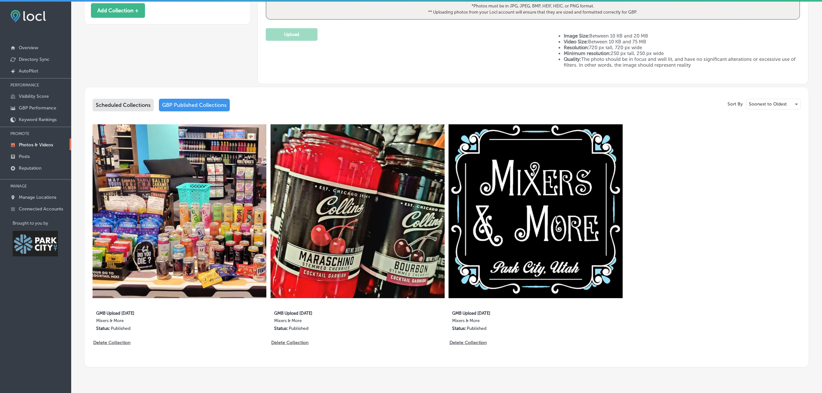
scroll to position [223, 0]
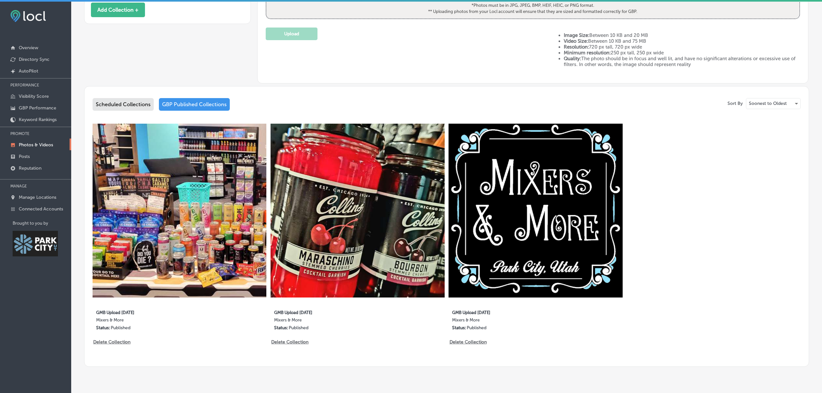
click at [655, 287] on div "3 images Aug 14, 2025 GMB Upload 08/14/25 Mixers & More Status: Published Delet…" at bounding box center [447, 235] width 708 height 223
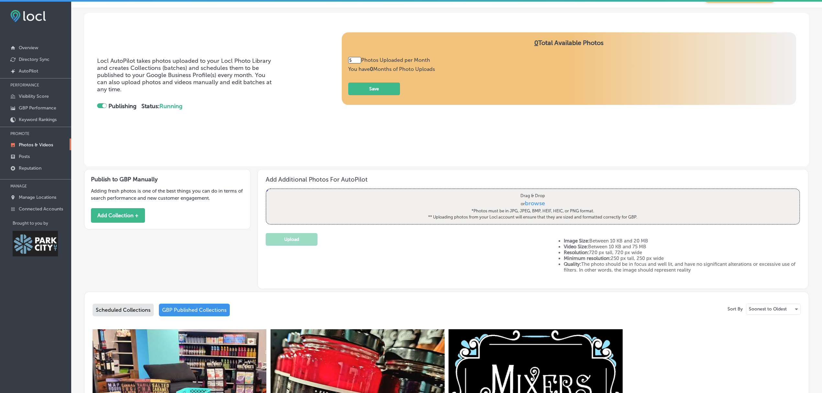
scroll to position [0, 0]
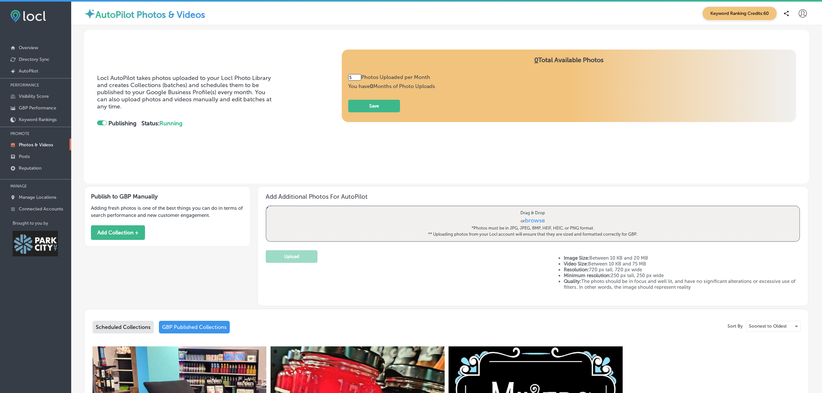
click at [106, 329] on div "Scheduled Collections" at bounding box center [123, 327] width 61 height 13
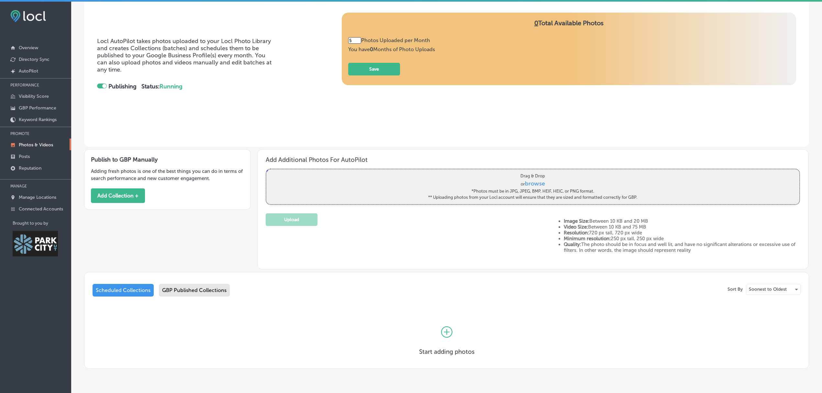
scroll to position [38, 0]
click at [181, 290] on div "GBP Published Collections" at bounding box center [194, 289] width 71 height 13
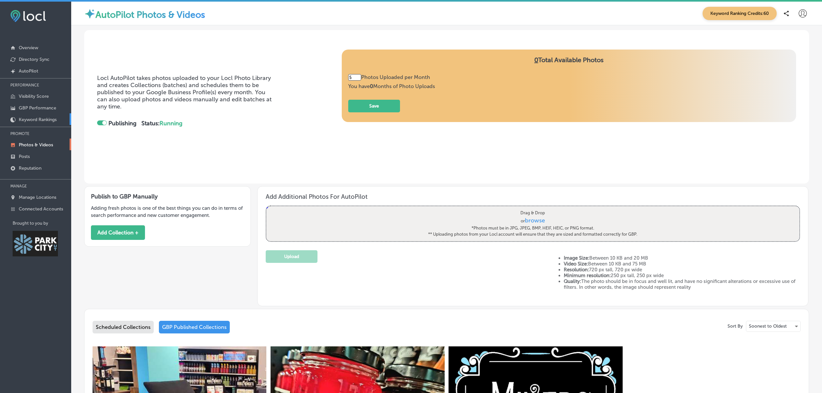
click at [26, 119] on p "Keyword Rankings" at bounding box center [38, 119] width 38 height 5
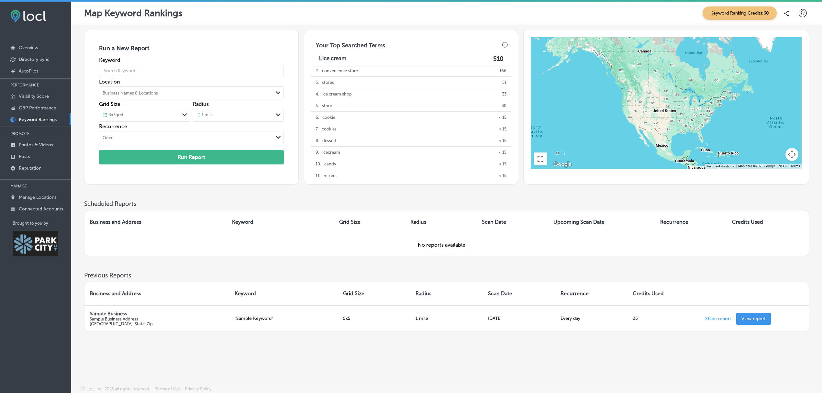
click at [494, 359] on div "Map Keyword Rankings Keyword Ranking Credits: 60 Run a New Report Keyword Locat…" at bounding box center [446, 198] width 751 height 393
click at [52, 107] on p "GBP Performance" at bounding box center [38, 107] width 38 height 5
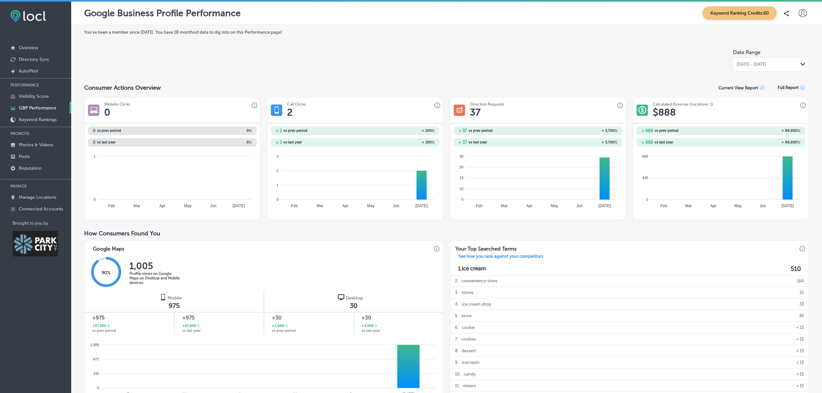
click at [800, 64] on polygon at bounding box center [802, 64] width 5 height 3
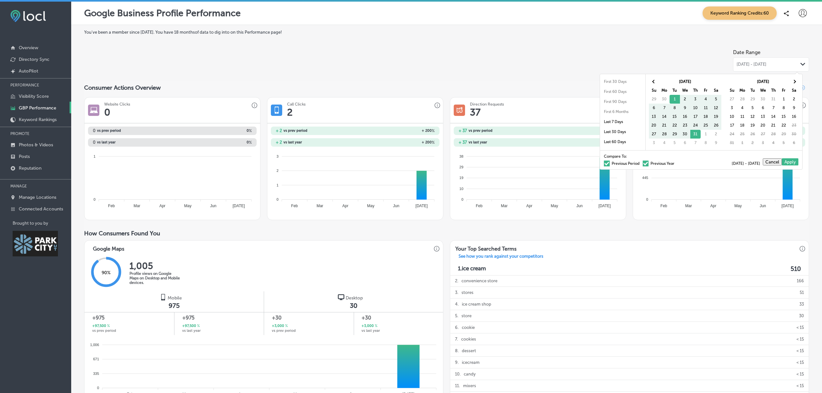
click at [669, 38] on div "You've been a member since August, 2025 . You have 18 months of data to dig int…" at bounding box center [446, 340] width 725 height 621
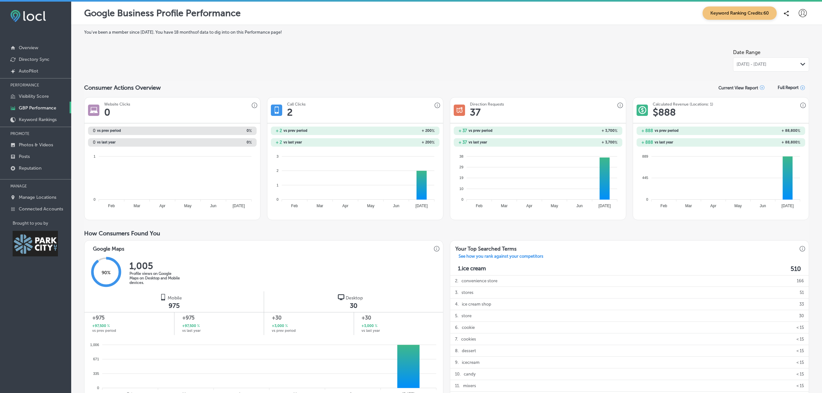
click at [37, 309] on div "iconmonstr-menu-thin copy Created with Sketch. Overview Directory Sync Created …" at bounding box center [35, 198] width 71 height 393
click at [38, 208] on p "Connected Accounts" at bounding box center [41, 208] width 44 height 5
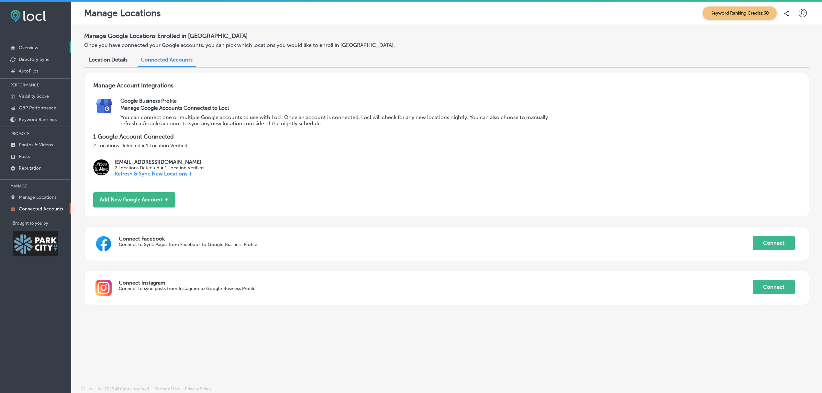
click at [41, 49] on link "Overview" at bounding box center [35, 47] width 71 height 12
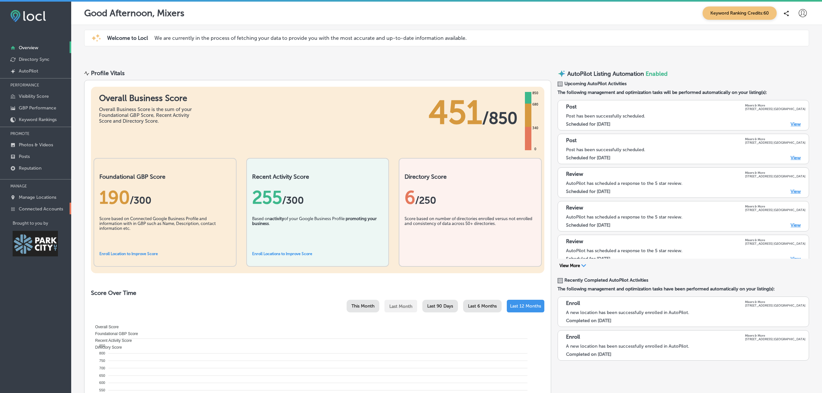
click at [39, 206] on link "Connected Accounts" at bounding box center [35, 209] width 71 height 12
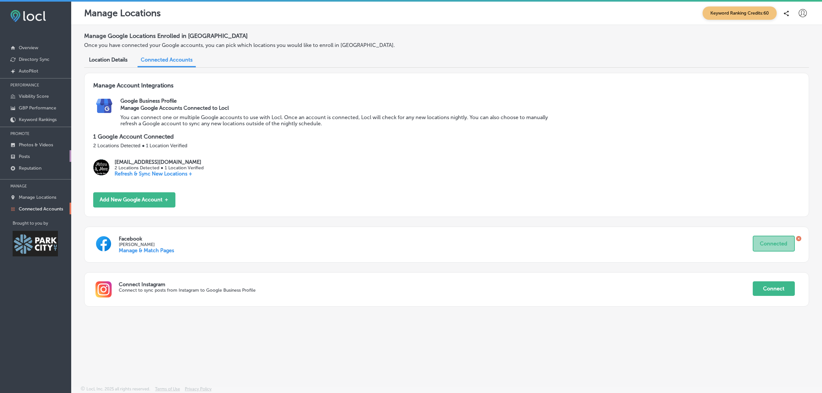
click at [37, 156] on link "Posts" at bounding box center [35, 156] width 71 height 12
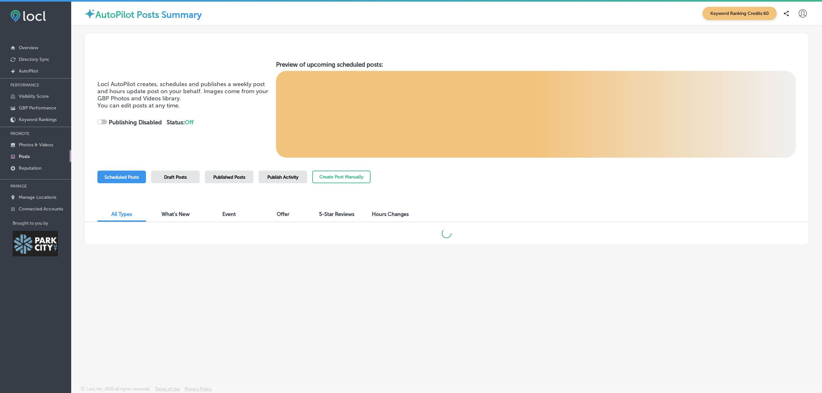
checkbox input "true"
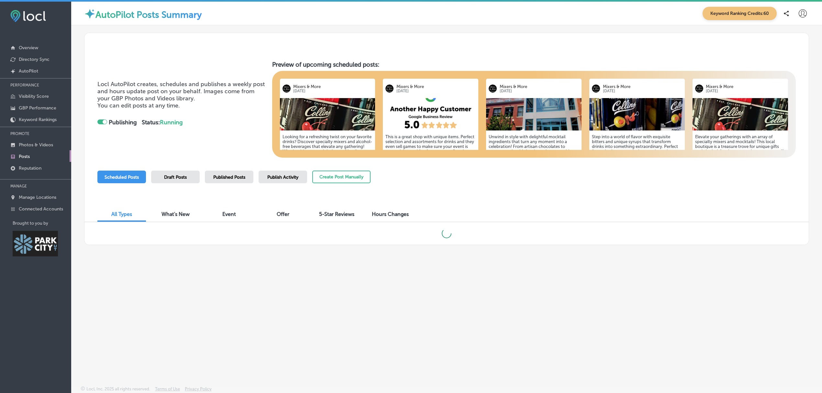
click at [183, 178] on span "Draft Posts" at bounding box center [175, 176] width 23 height 5
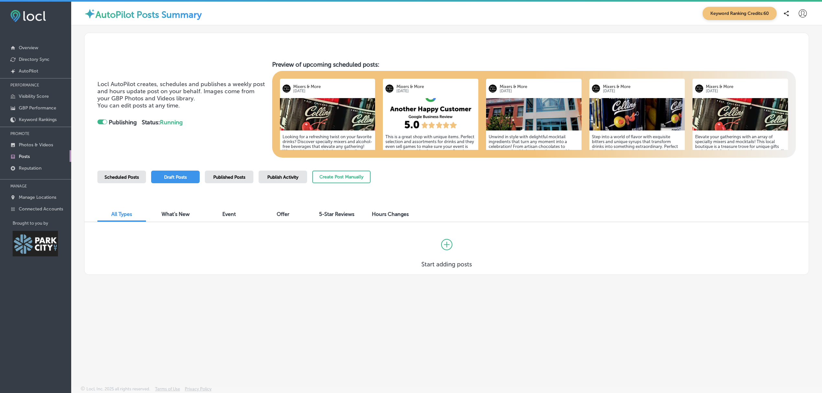
click at [228, 179] on span "Published Posts" at bounding box center [229, 176] width 32 height 5
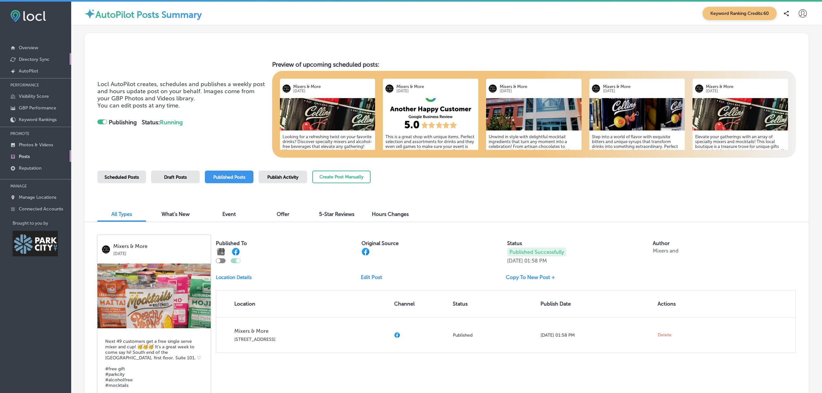
click at [48, 60] on p "Directory Sync" at bounding box center [34, 59] width 31 height 5
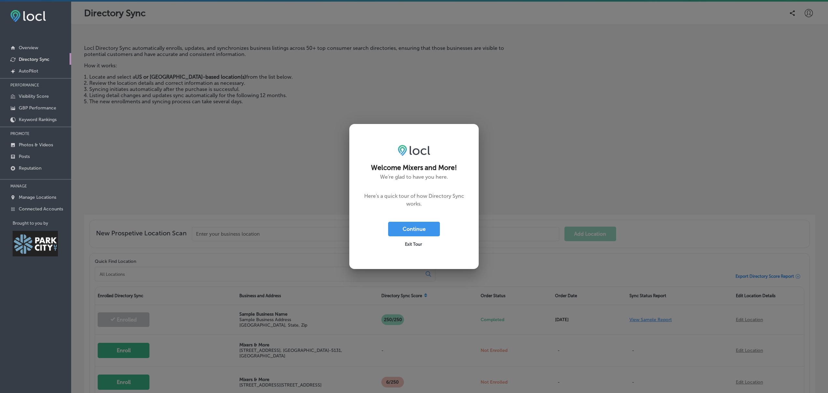
click at [413, 245] on span "Exit Tour" at bounding box center [413, 244] width 17 height 5
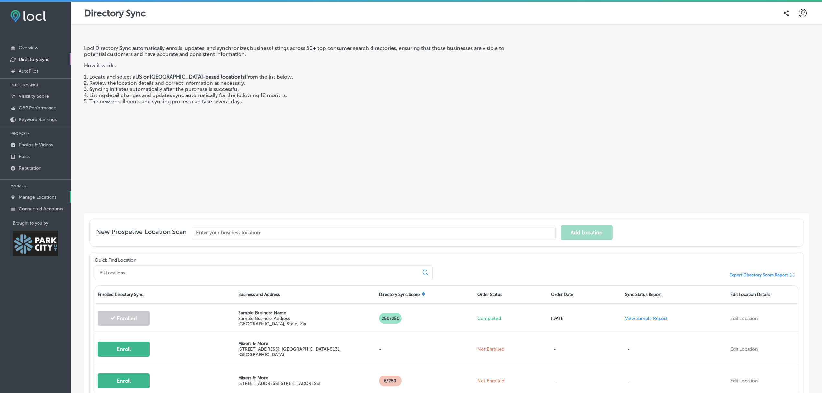
click at [41, 199] on p "Manage Locations" at bounding box center [38, 196] width 38 height 5
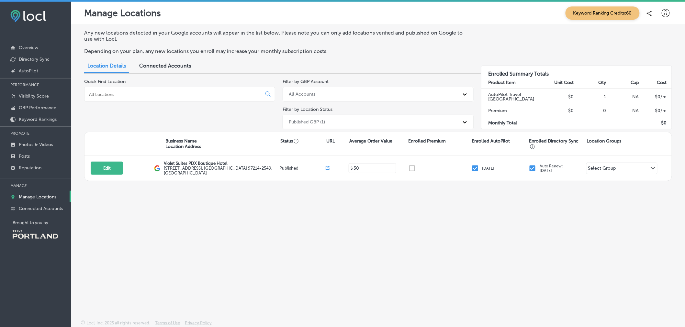
drag, startPoint x: 826, startPoint y: 5, endPoint x: 436, endPoint y: 220, distance: 446.0
click at [436, 220] on div "Any new locations detected in your Google accounts will appear in the list belo…" at bounding box center [377, 157] width 613 height 265
click at [42, 46] on link "Overview" at bounding box center [35, 47] width 71 height 12
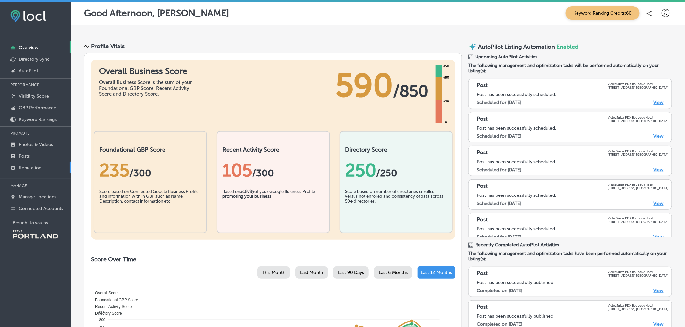
click at [35, 166] on p "Reputation" at bounding box center [30, 167] width 23 height 5
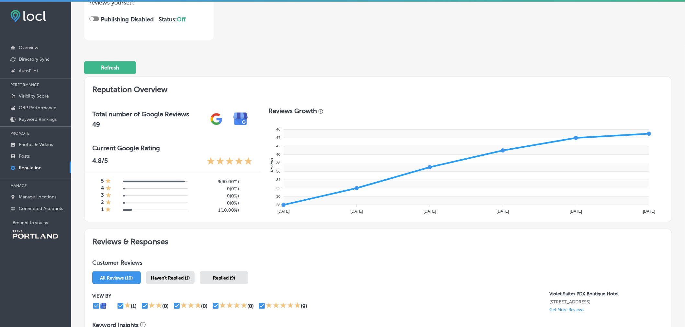
scroll to position [117, 0]
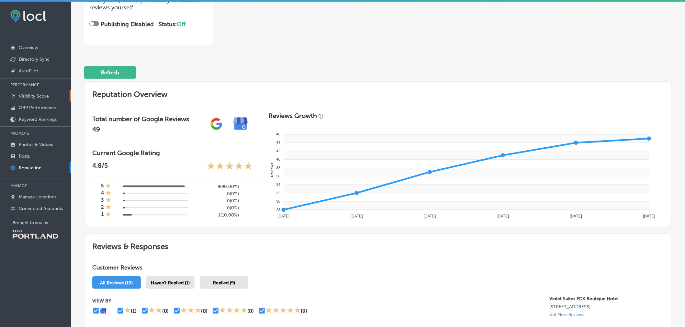
click at [39, 96] on p "Visibility Score" at bounding box center [34, 95] width 30 height 5
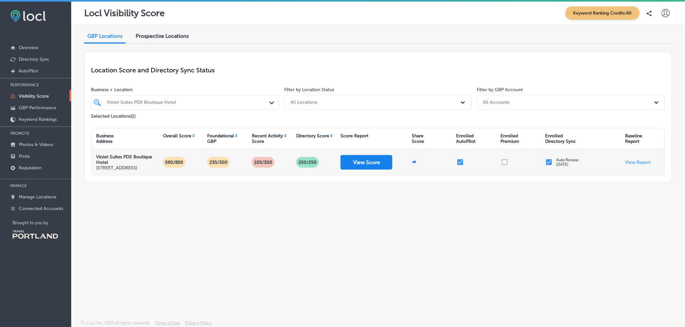
click at [365, 170] on button "View Score" at bounding box center [366, 162] width 52 height 15
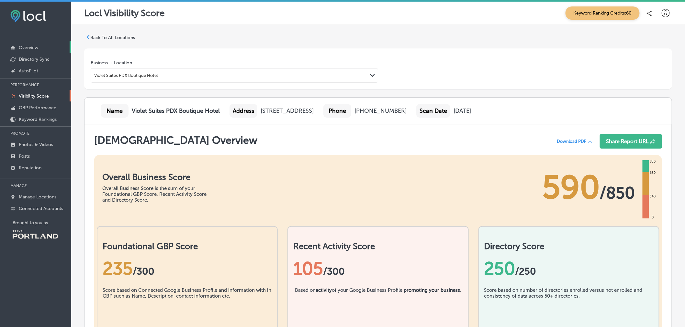
click at [37, 47] on p "Overview" at bounding box center [28, 47] width 19 height 5
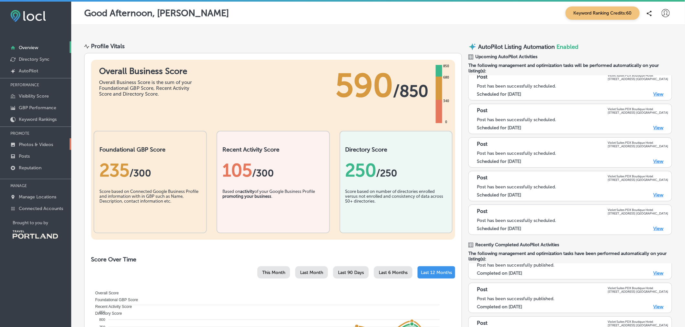
click at [26, 144] on p "Photos & Videos" at bounding box center [36, 144] width 34 height 5
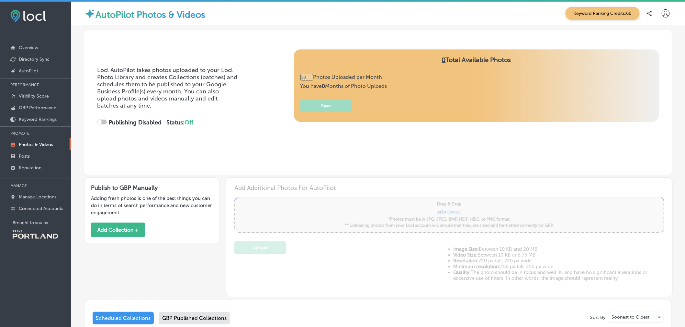
type input "0"
checkbox input "true"
type input "5"
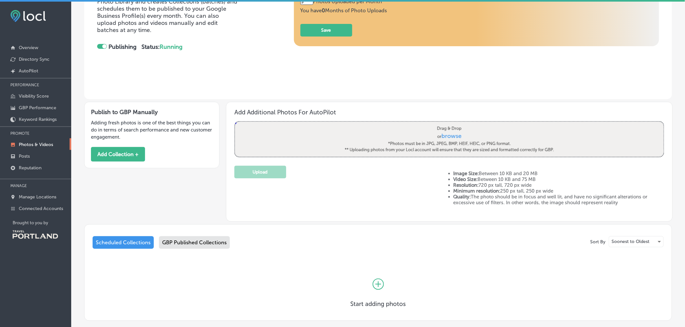
scroll to position [114, 0]
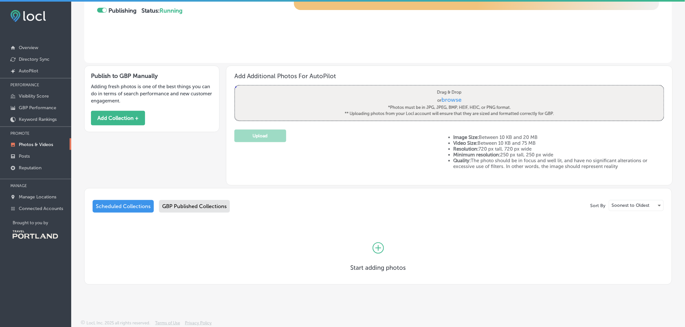
click at [189, 209] on div "GBP Published Collections" at bounding box center [194, 206] width 71 height 13
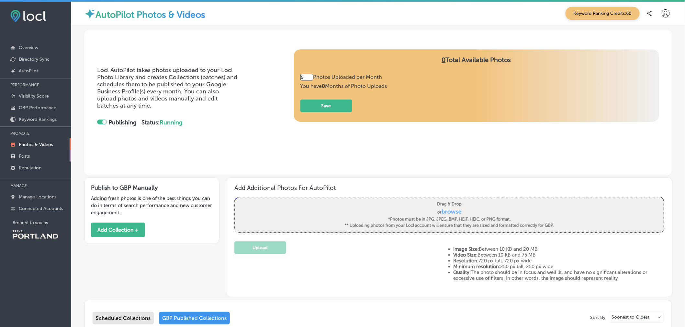
click at [32, 156] on link "Posts" at bounding box center [35, 156] width 71 height 12
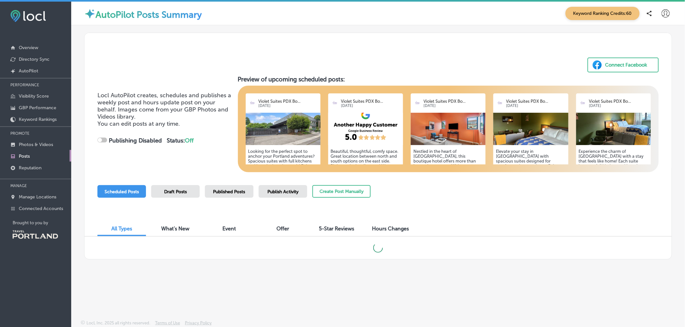
checkbox input "true"
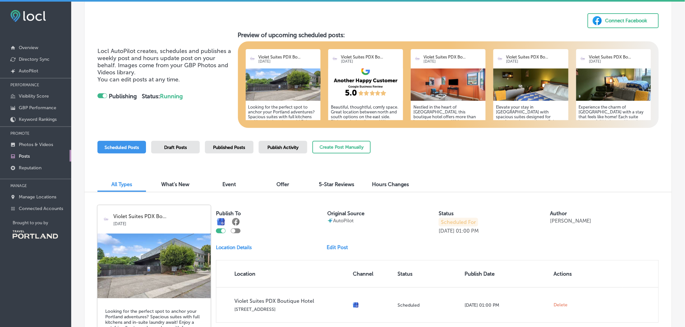
scroll to position [45, 0]
click at [377, 82] on img at bounding box center [365, 84] width 75 height 32
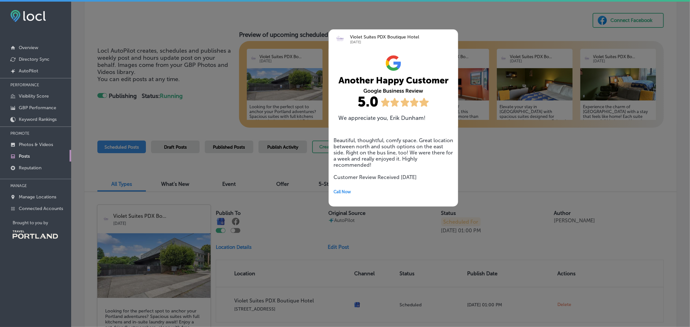
click at [495, 158] on div at bounding box center [345, 163] width 690 height 327
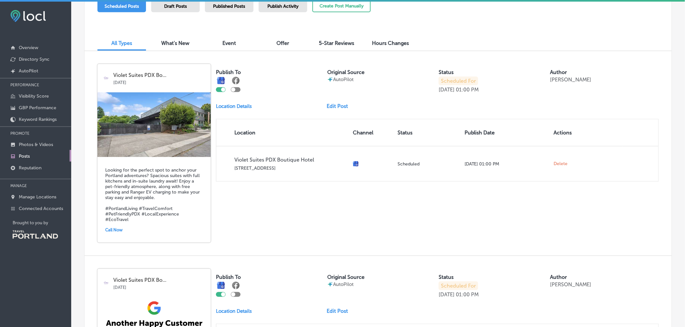
scroll to position [185, 0]
click at [335, 109] on link "Edit Post" at bounding box center [339, 107] width 27 height 6
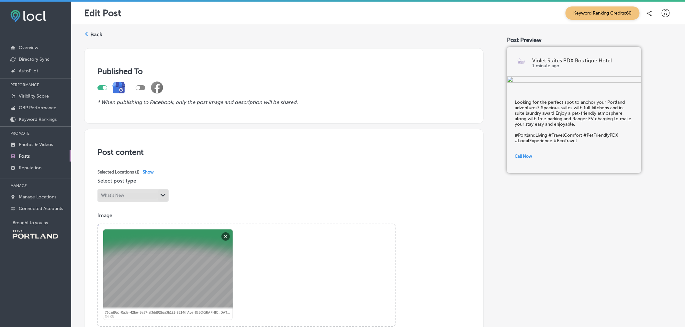
click at [101, 35] on label "Back" at bounding box center [96, 34] width 12 height 7
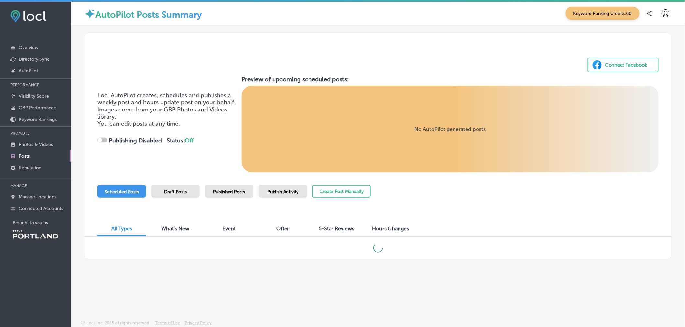
checkbox input "true"
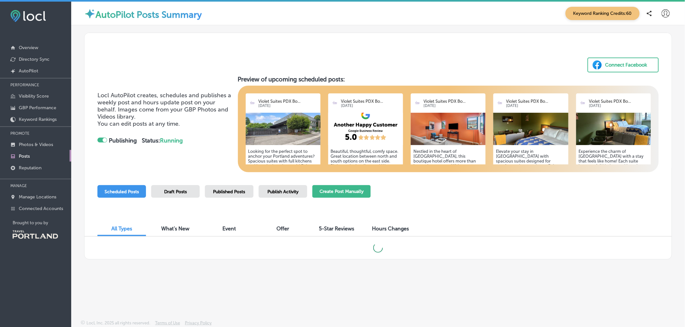
click at [335, 195] on button "Create Post Manually" at bounding box center [341, 191] width 58 height 13
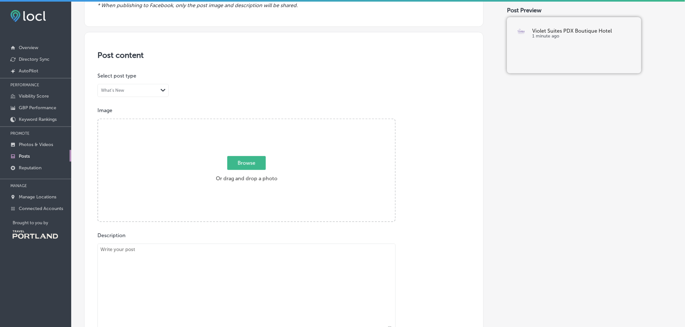
scroll to position [95, 0]
click at [131, 95] on div "What's New Path Created with Sketch." at bounding box center [133, 91] width 71 height 12
click at [130, 117] on div "Event" at bounding box center [133, 115] width 71 height 11
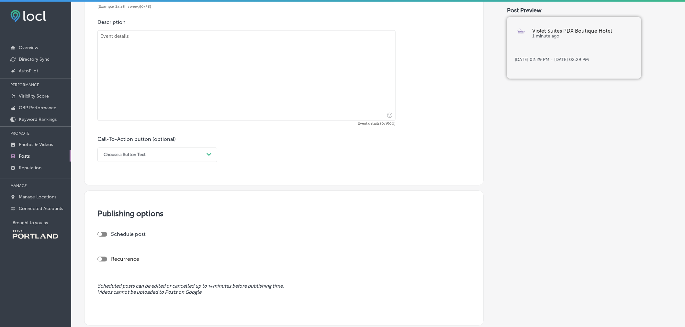
scroll to position [392, 0]
click at [103, 236] on div at bounding box center [102, 235] width 10 height 5
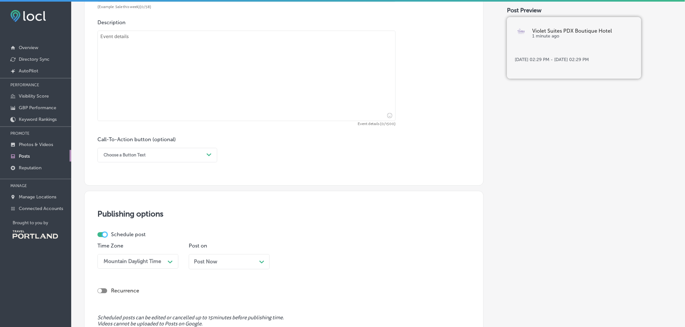
click at [103, 236] on div at bounding box center [105, 235] width 4 height 4
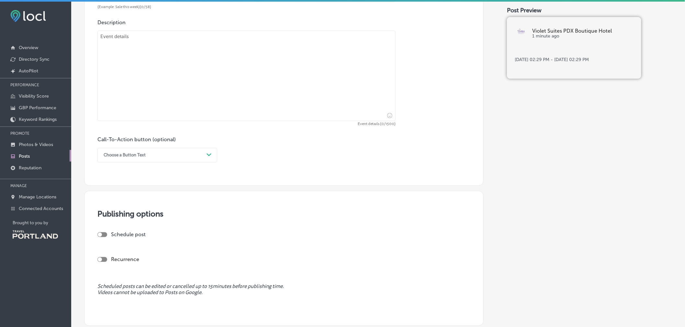
click at [104, 235] on div at bounding box center [102, 235] width 10 height 5
checkbox input "true"
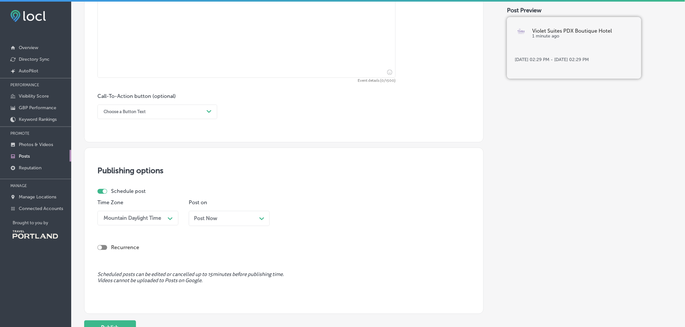
scroll to position [436, 0]
click at [238, 220] on div "Post Now Path Created with Sketch." at bounding box center [229, 218] width 71 height 6
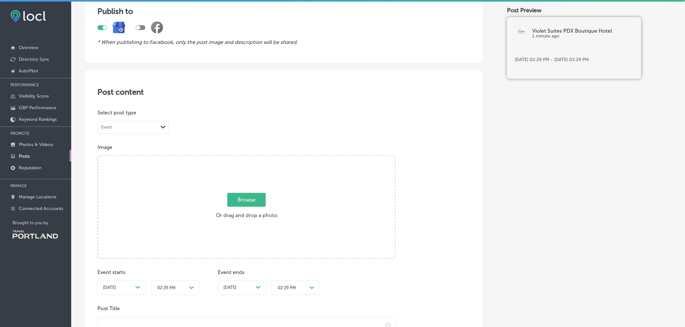
scroll to position [0, 0]
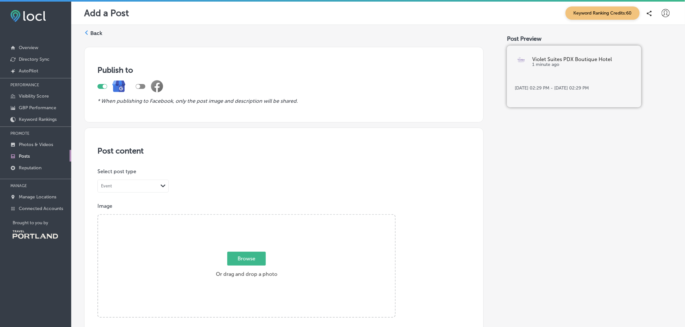
click at [96, 33] on label "Back" at bounding box center [96, 33] width 12 height 7
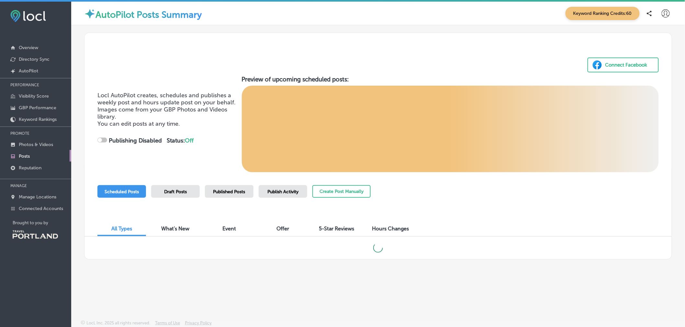
checkbox input "true"
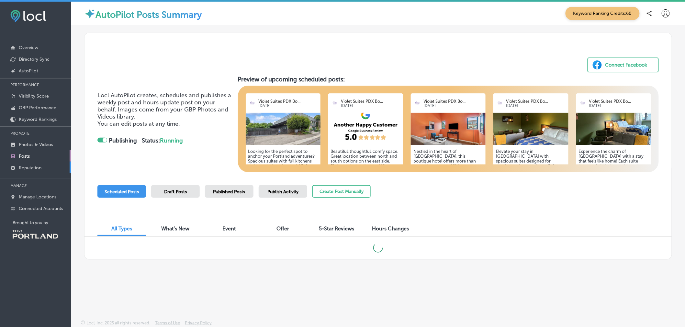
click at [45, 167] on link "Reputation" at bounding box center [35, 168] width 71 height 12
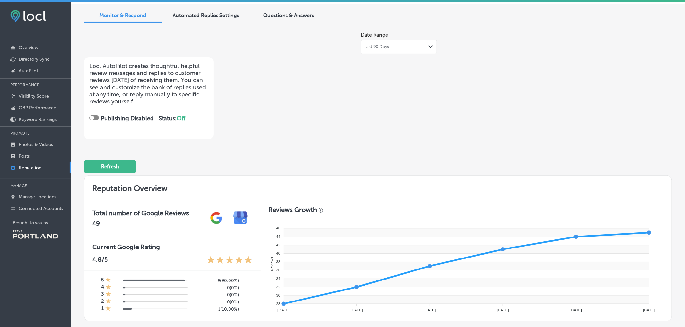
scroll to position [22, 0]
click at [192, 22] on div "Automated Replies Settings" at bounding box center [206, 17] width 78 height 14
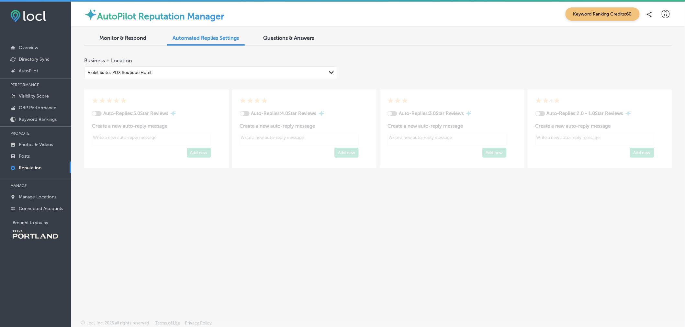
type textarea "x"
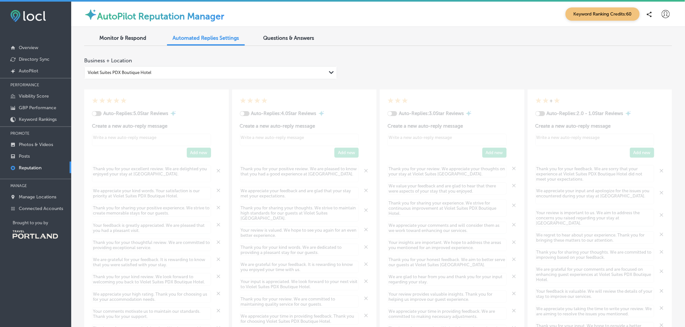
click at [117, 37] on span "Monitor & Respond" at bounding box center [123, 38] width 47 height 6
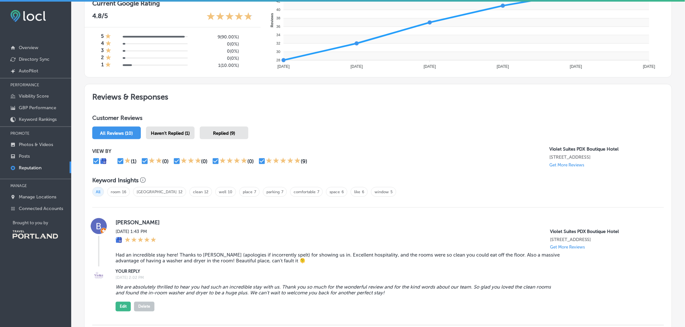
scroll to position [286, 0]
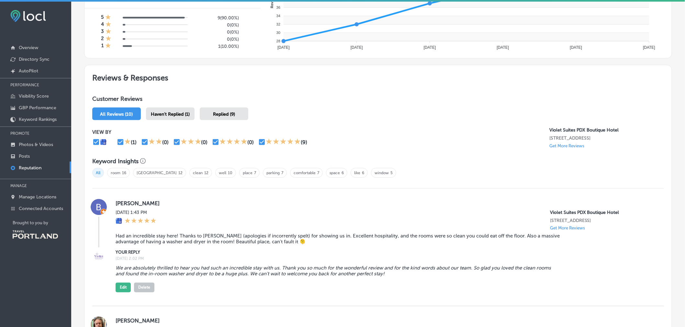
click at [565, 144] on p "Get More Reviews" at bounding box center [566, 146] width 35 height 5
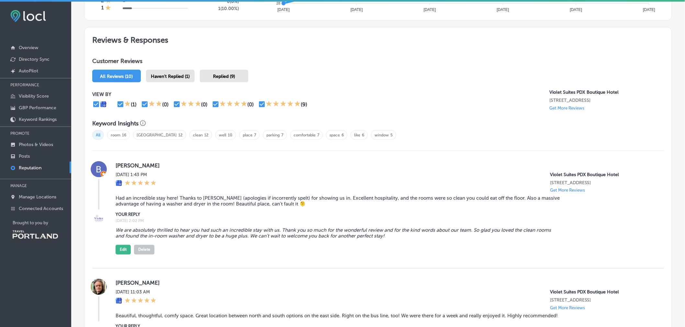
scroll to position [329, 0]
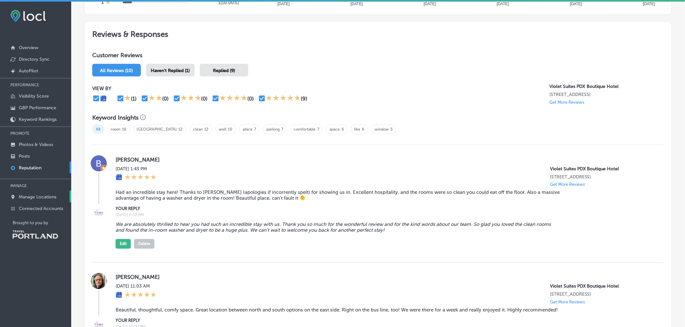
click at [47, 195] on p "Manage Locations" at bounding box center [38, 196] width 38 height 5
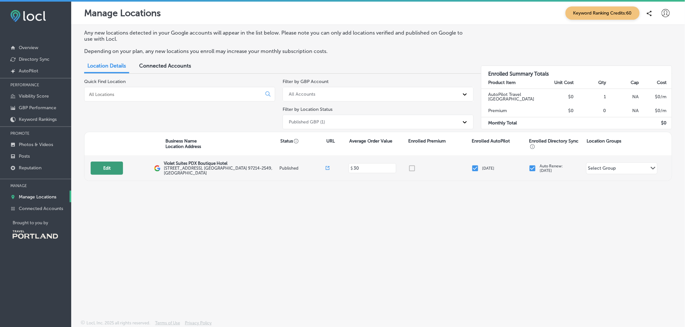
click at [105, 169] on button "Edit" at bounding box center [107, 168] width 32 height 13
select select "US"
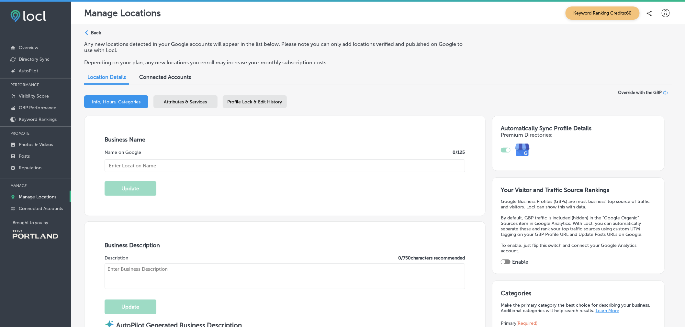
checkbox input "true"
type input "30"
type input "Violet Suites PDX Boutique Hotel"
type textarea "Welcome to Violet Suites [GEOGRAPHIC_DATA], where elegance meets comfort in a u…"
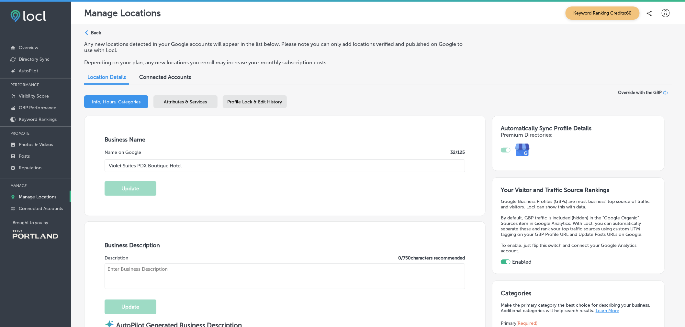
type input "[STREET_ADDRESS]"
type input "[GEOGRAPHIC_DATA]"
type input "97214-2549"
type input "US"
type input "[URL][DOMAIN_NAME]"
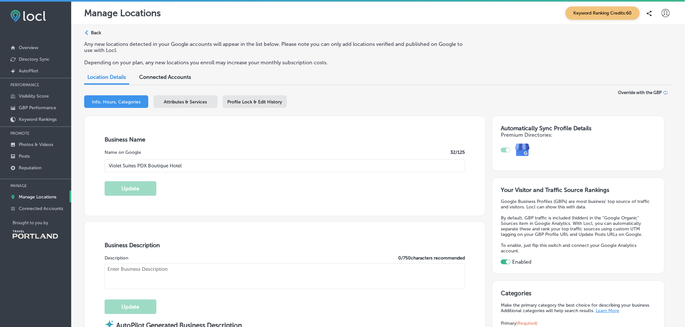
type input "[EMAIL_ADDRESS][DOMAIN_NAME]"
type input "[URL][DOMAIN_NAME]"
type textarea "Your Boutique Hotel Suites in SE [GEOGRAPHIC_DATA] Welcome to VioletSuitesPDX B…"
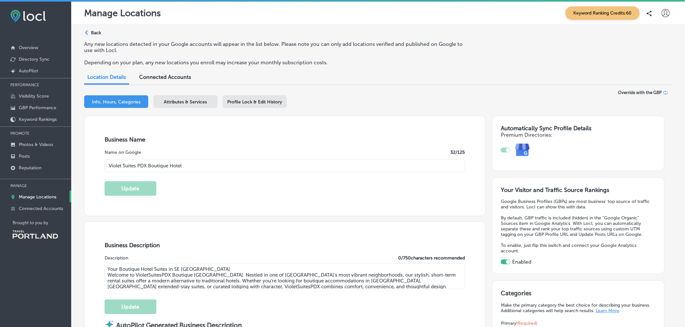
type input "[PHONE_NUMBER]"
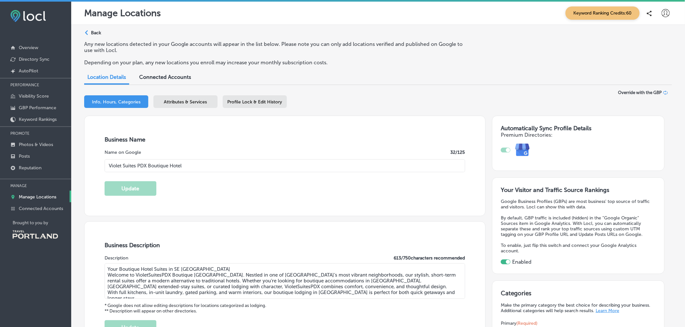
click at [181, 107] on div "Attributes & Services" at bounding box center [185, 101] width 64 height 13
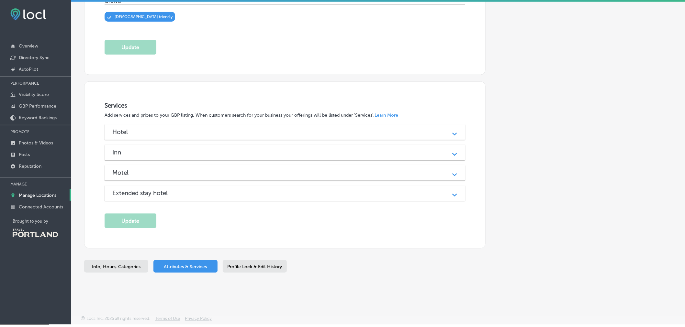
scroll to position [9, 0]
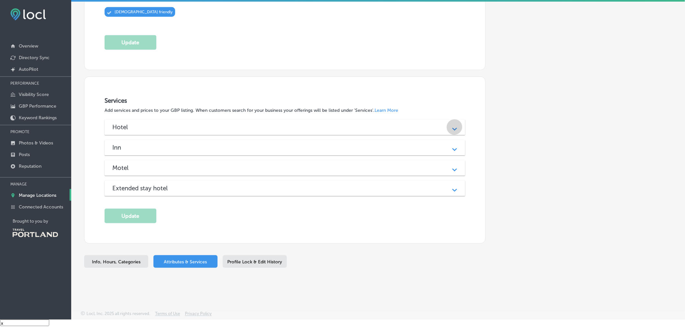
click at [451, 130] on div "Path Created with Sketch." at bounding box center [454, 127] width 16 height 16
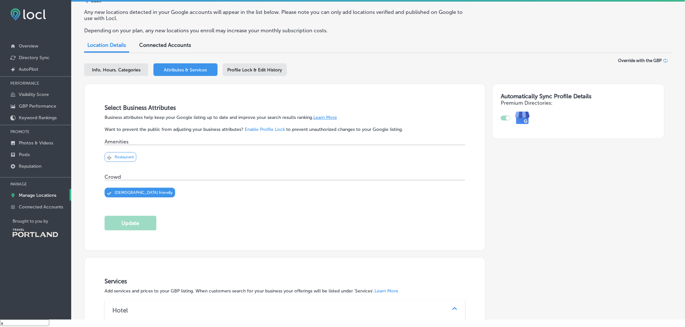
scroll to position [0, 0]
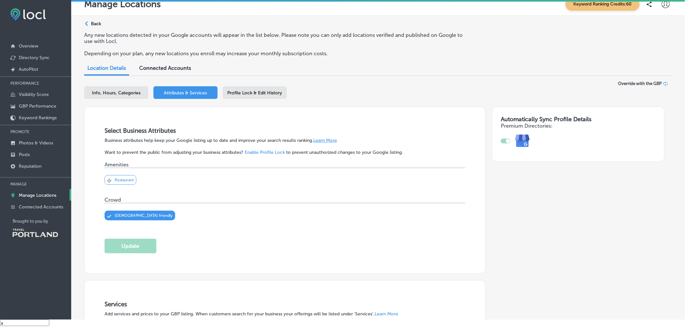
click at [243, 96] on span "Profile Lock & Edit History" at bounding box center [254, 92] width 55 height 5
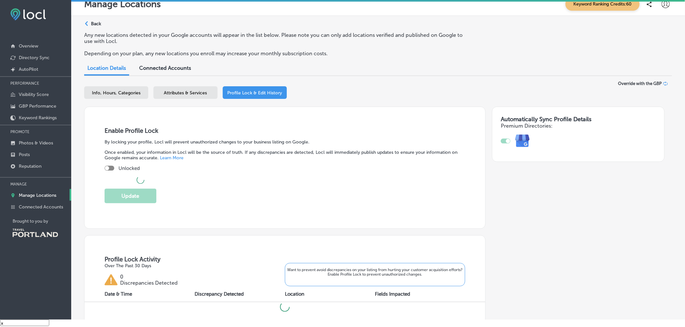
checkbox input "true"
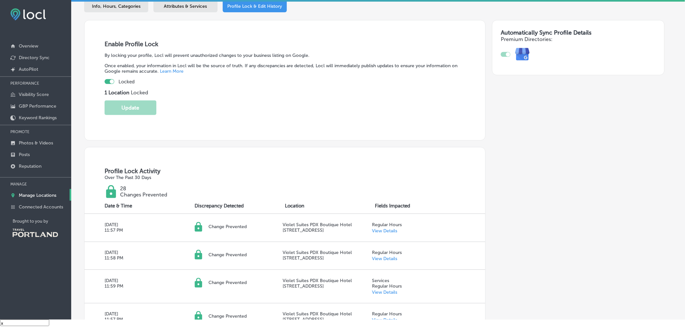
scroll to position [33, 0]
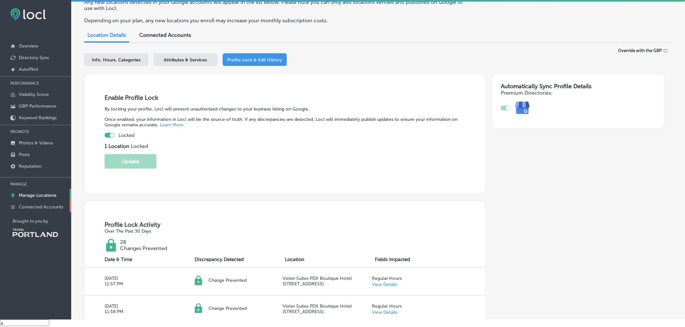
click at [30, 208] on p "Connected Accounts" at bounding box center [41, 206] width 44 height 5
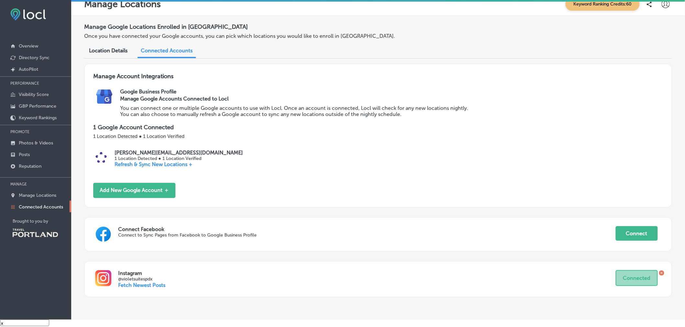
scroll to position [34, 0]
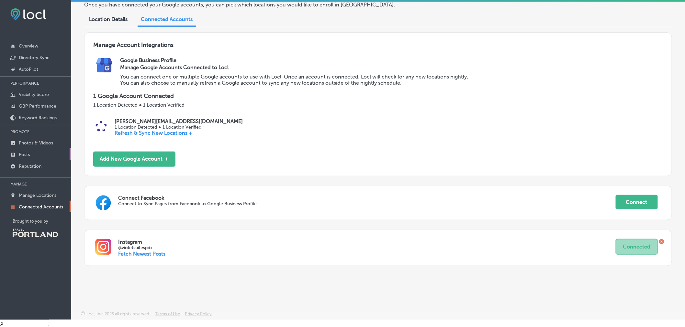
click at [30, 153] on link "Posts" at bounding box center [35, 154] width 71 height 12
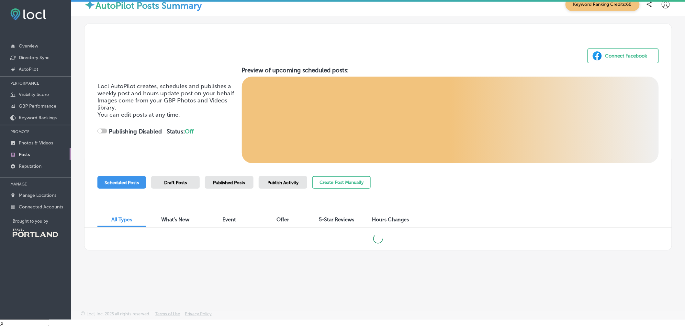
checkbox input "true"
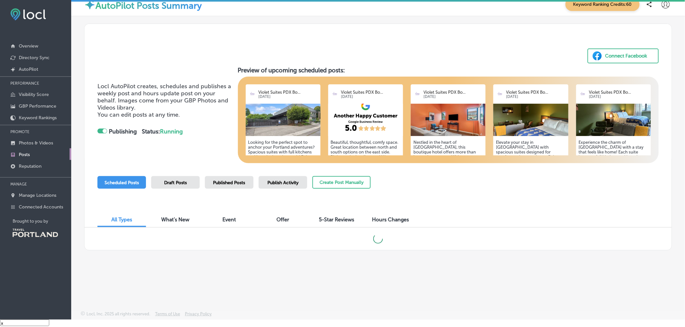
click at [179, 181] on span "Draft Posts" at bounding box center [175, 182] width 23 height 5
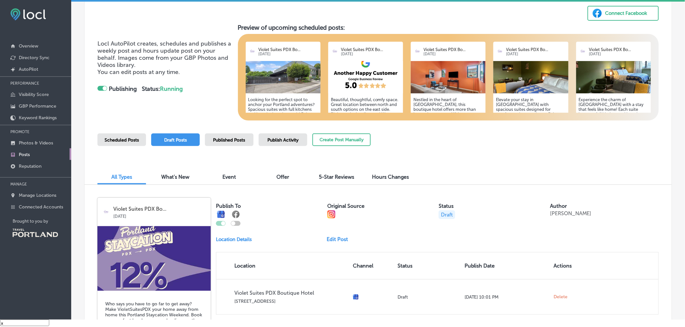
scroll to position [43, 0]
click at [41, 105] on p "GBP Performance" at bounding box center [38, 106] width 38 height 5
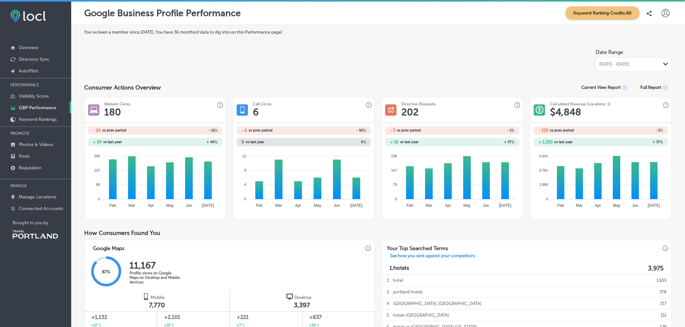
click at [646, 66] on div "[DATE] - [DATE] Path Created with Sketch." at bounding box center [633, 64] width 69 height 5
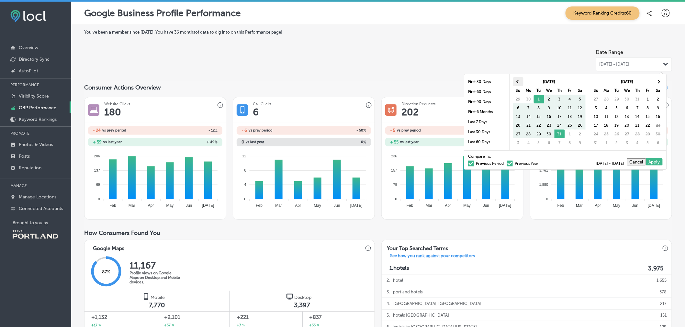
click at [518, 81] on span at bounding box center [518, 82] width 4 height 4
click at [657, 82] on span at bounding box center [658, 82] width 4 height 4
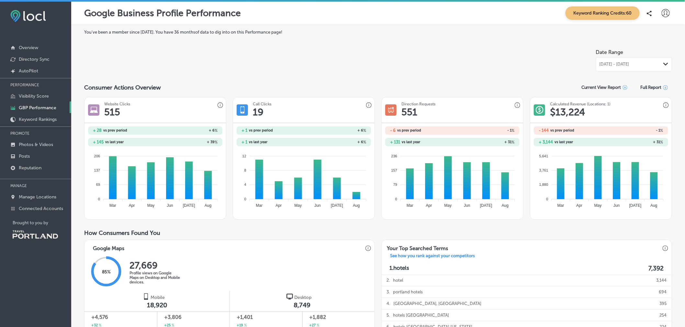
scroll to position [0, 0]
